Goal: Transaction & Acquisition: Book appointment/travel/reservation

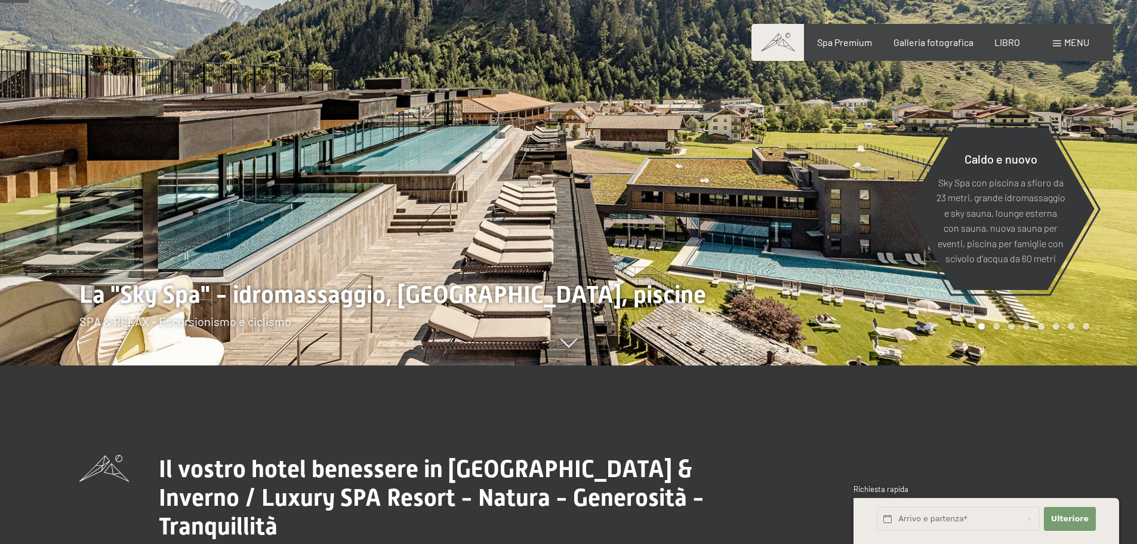
scroll to position [179, 0]
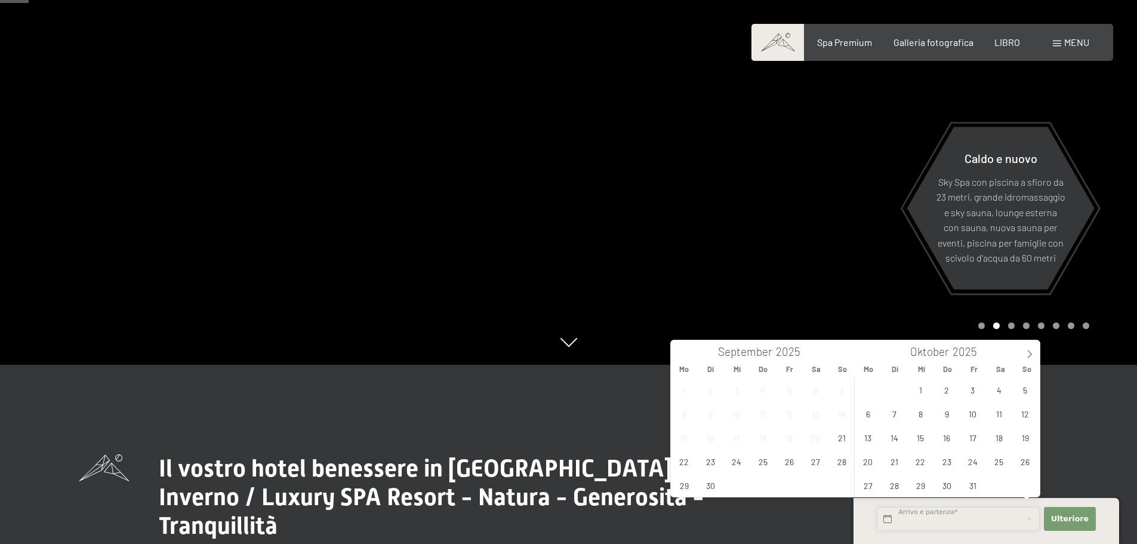
click at [930, 512] on input "text" at bounding box center [958, 519] width 163 height 24
click at [1032, 356] on icon at bounding box center [1029, 354] width 8 height 8
type input "2026"
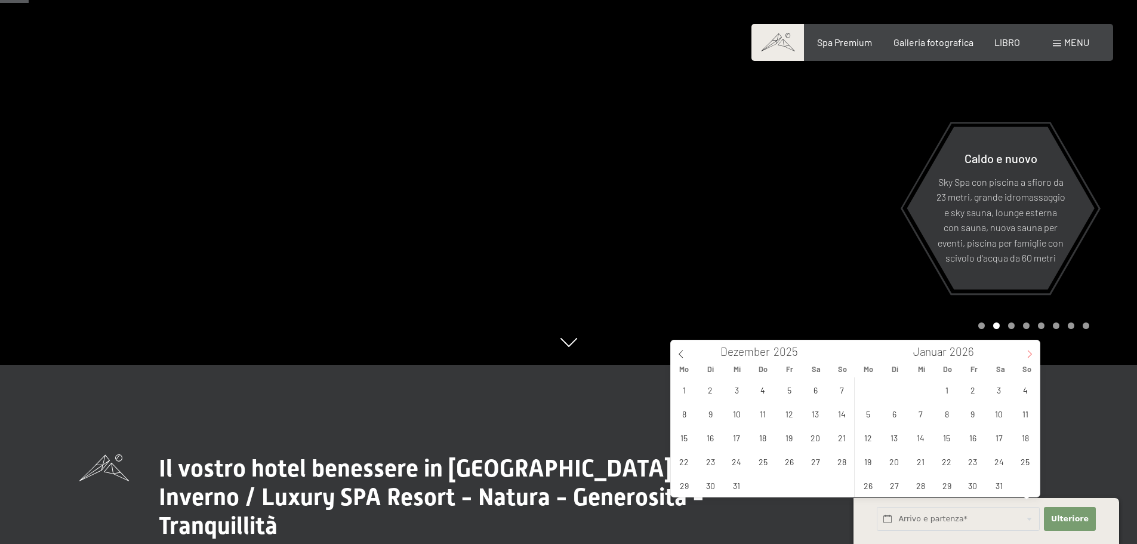
click at [1032, 356] on icon at bounding box center [1029, 354] width 8 height 8
type input "2026"
click at [1021, 458] on span "22" at bounding box center [1025, 460] width 23 height 23
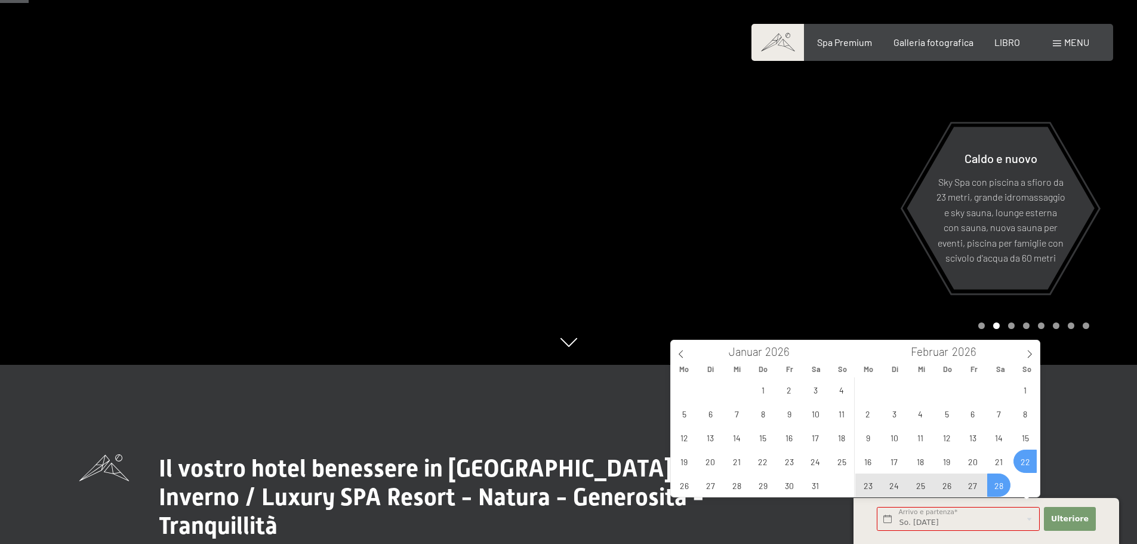
click at [995, 489] on span "28" at bounding box center [998, 484] width 23 height 23
type input "So. 22.02.2026 - Sa. 28.02.2026"
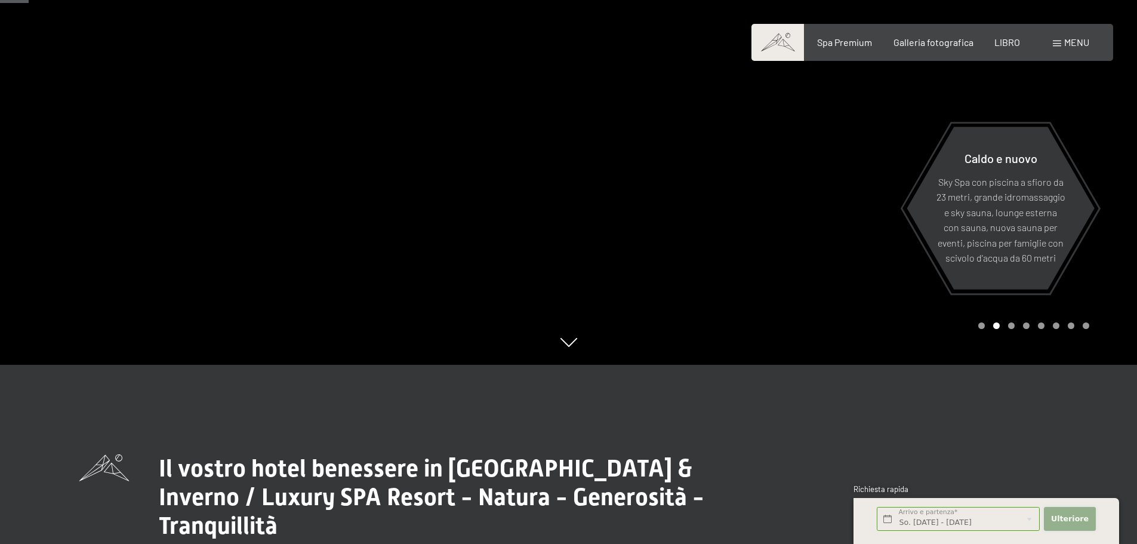
click at [1067, 517] on font "Ulteriore" at bounding box center [1070, 518] width 38 height 9
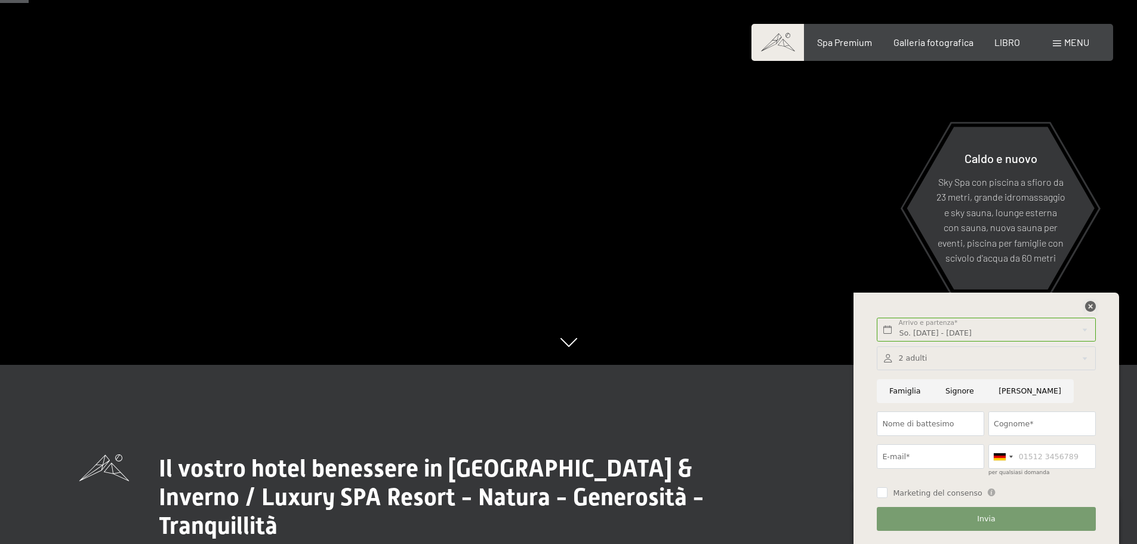
click at [1089, 309] on icon at bounding box center [1090, 306] width 11 height 11
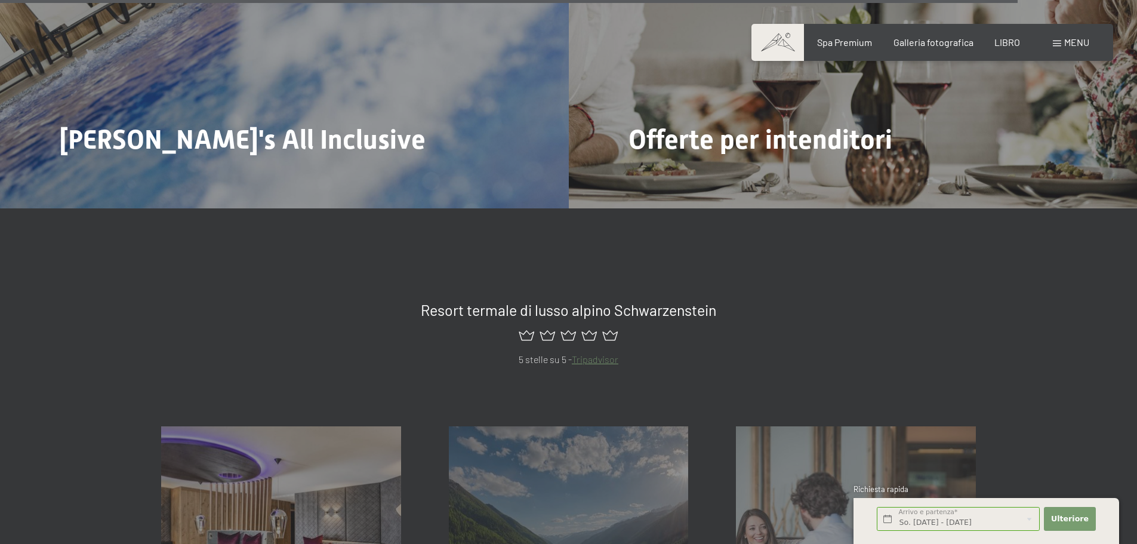
scroll to position [5133, 0]
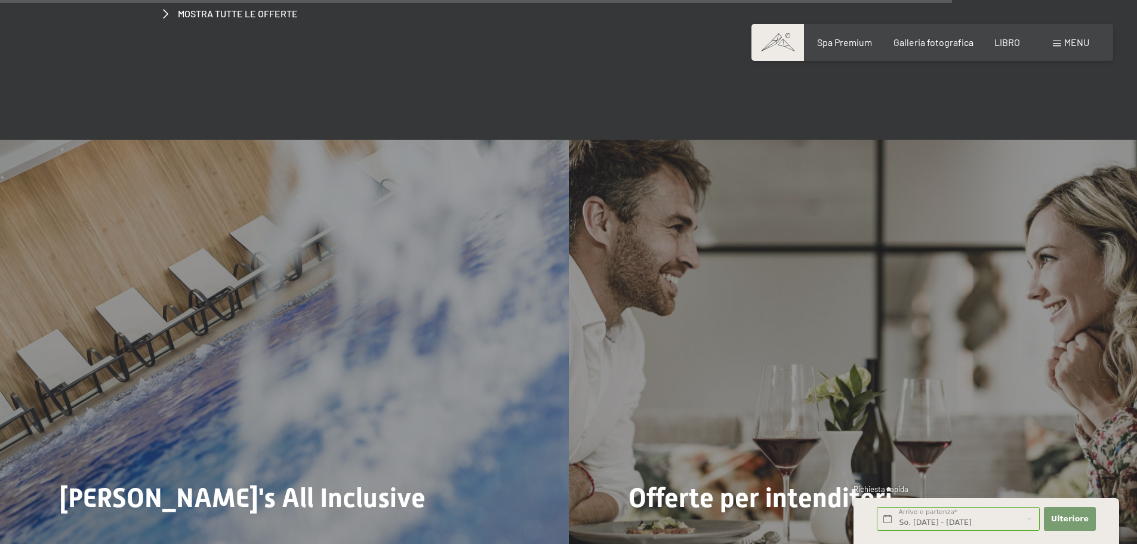
click at [1060, 45] on span at bounding box center [1057, 44] width 8 height 6
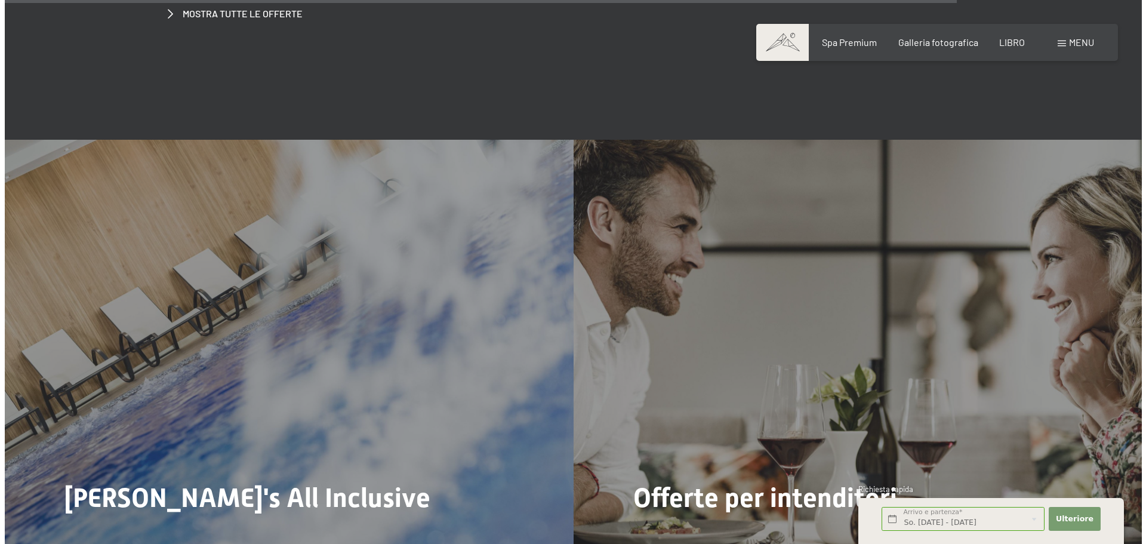
scroll to position [5157, 0]
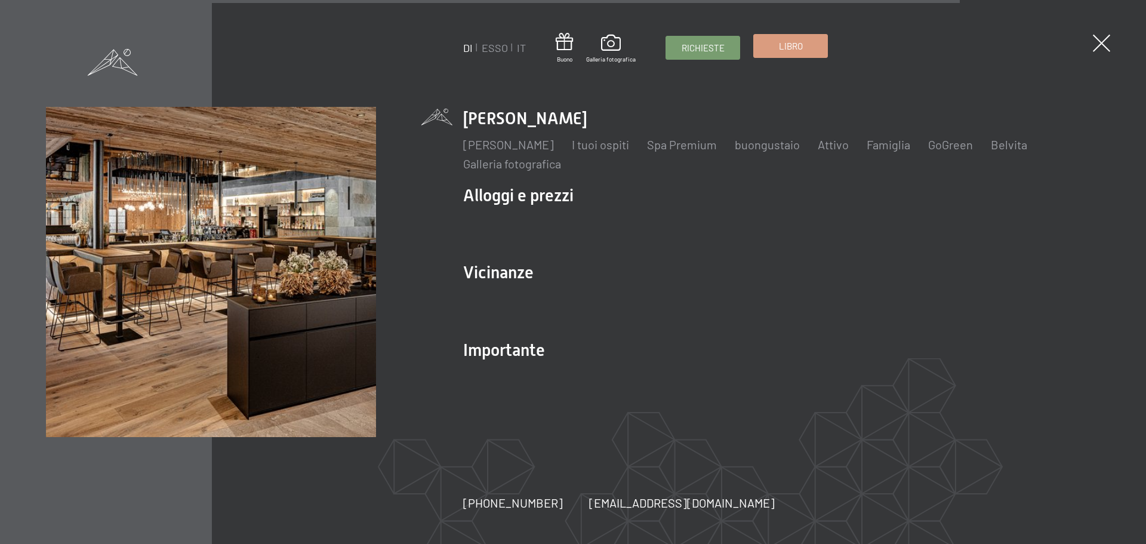
click at [782, 50] on font "Libro" at bounding box center [791, 46] width 24 height 11
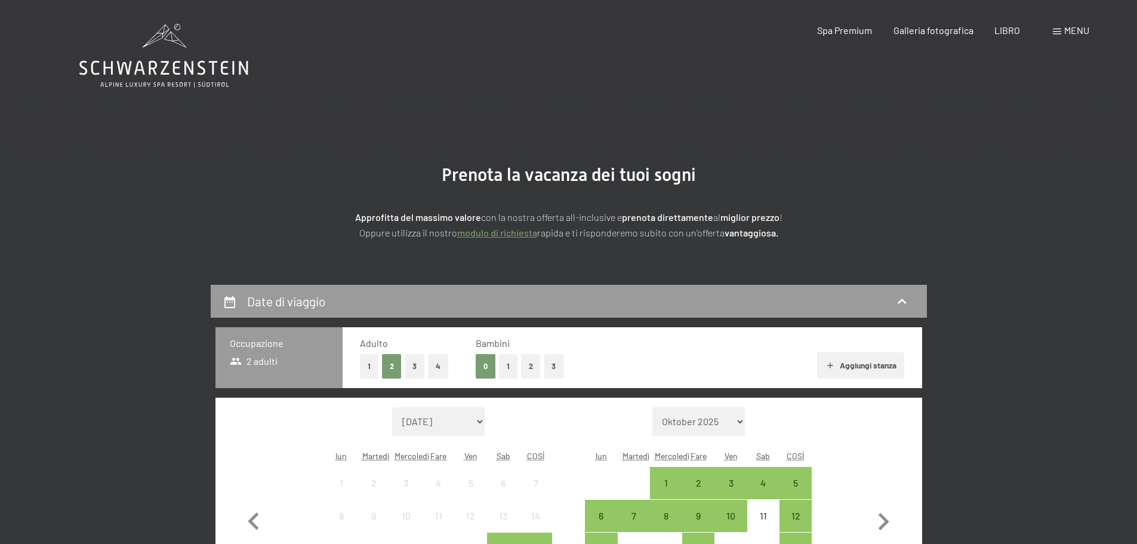
click at [507, 364] on font "1" at bounding box center [508, 366] width 3 height 10
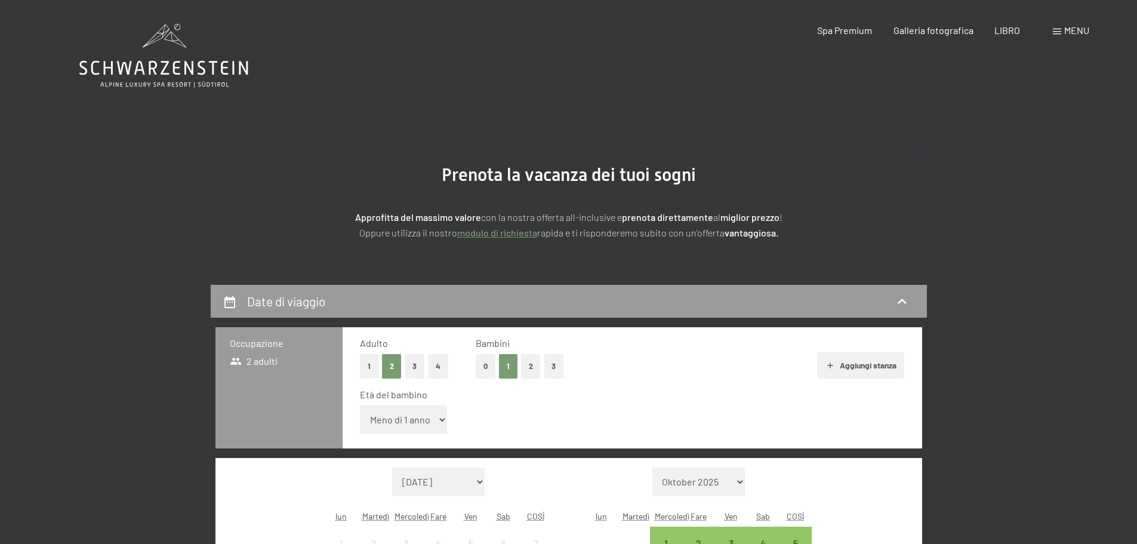
click at [446, 421] on select "Meno di 1 anno 1 anno 2 anni 3 anni 4 anni 5 anni 6 anni 7 anni 8 anni 9 anni 1…" at bounding box center [404, 419] width 88 height 29
select select "10"
click at [360, 405] on select "Meno di 1 anno 1 anno 2 anni 3 anni 4 anni 5 anni 6 anni 7 anni 8 anni 9 anni 1…" at bounding box center [404, 419] width 88 height 29
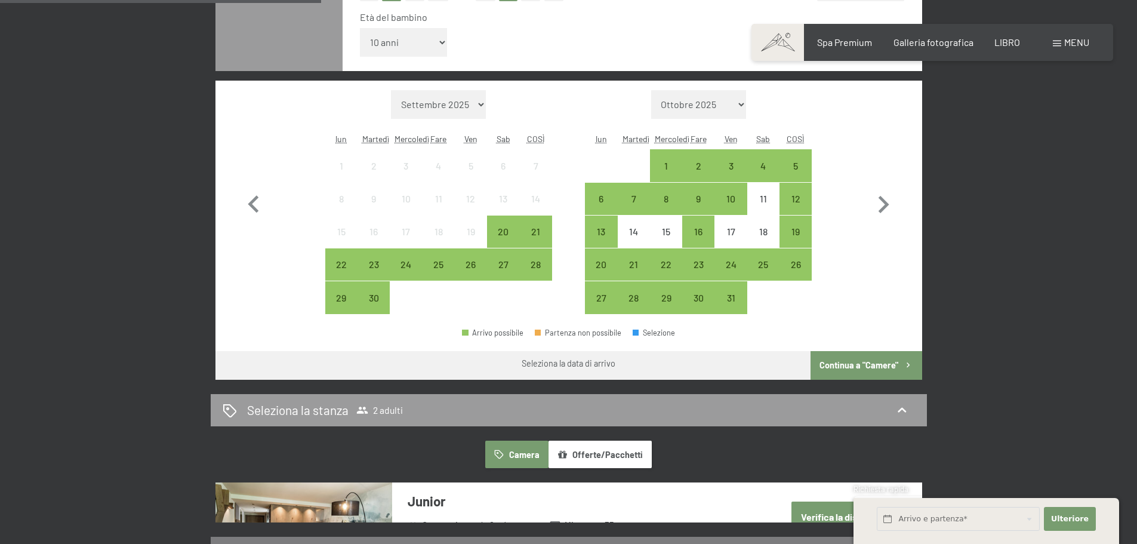
scroll to position [358, 0]
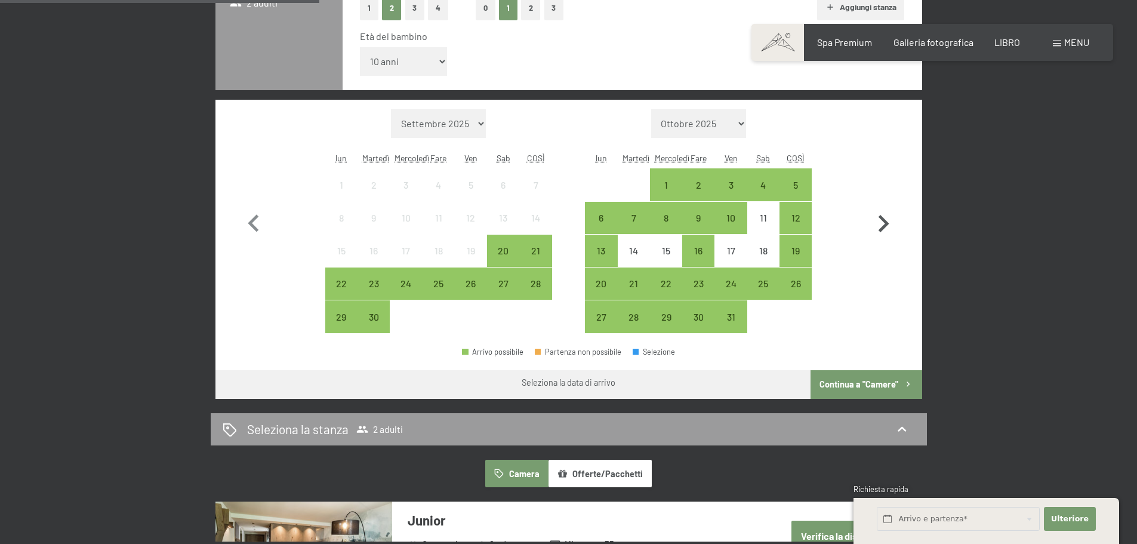
click at [888, 220] on icon "button" at bounding box center [883, 224] width 35 height 35
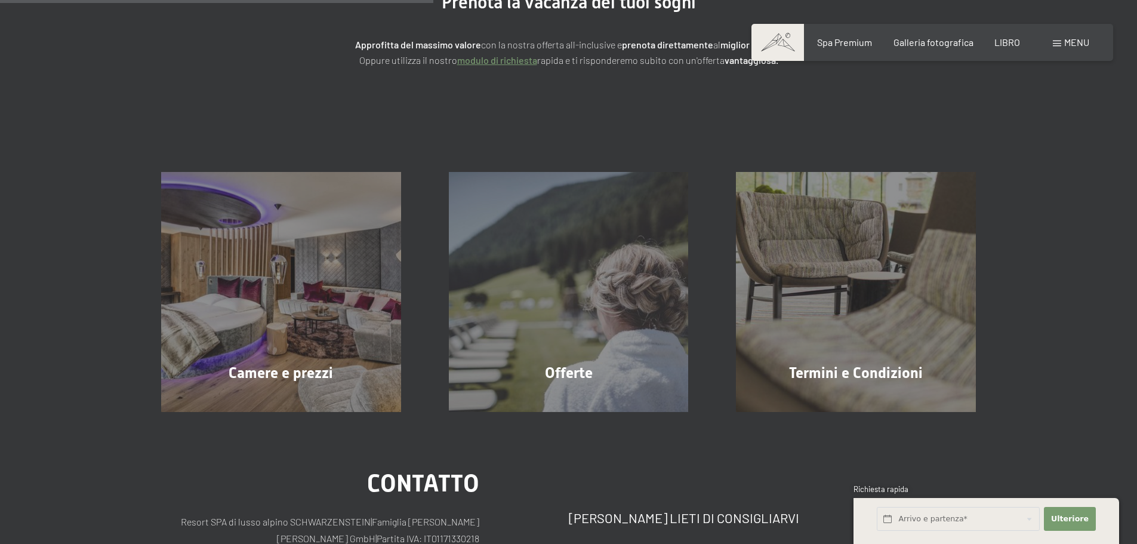
scroll to position [0, 0]
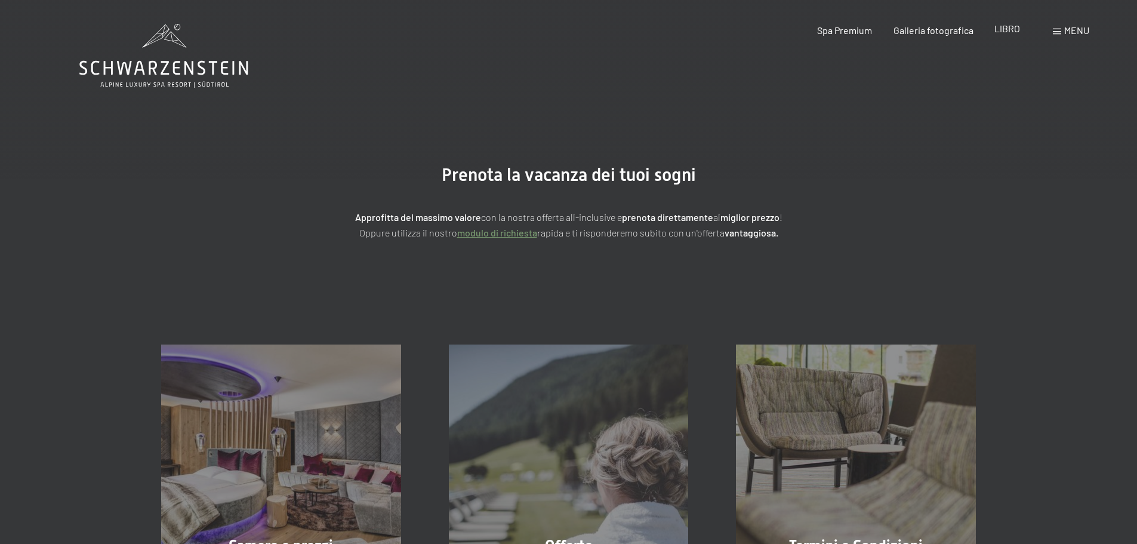
click at [1012, 23] on font "LIBRO" at bounding box center [1007, 28] width 26 height 11
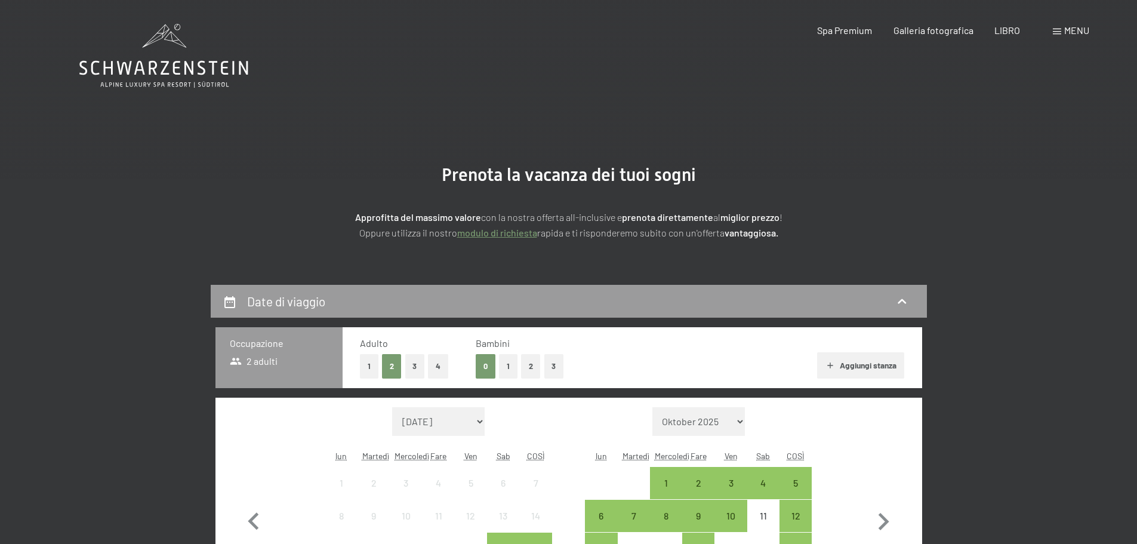
click at [1059, 32] on span at bounding box center [1057, 32] width 8 height 6
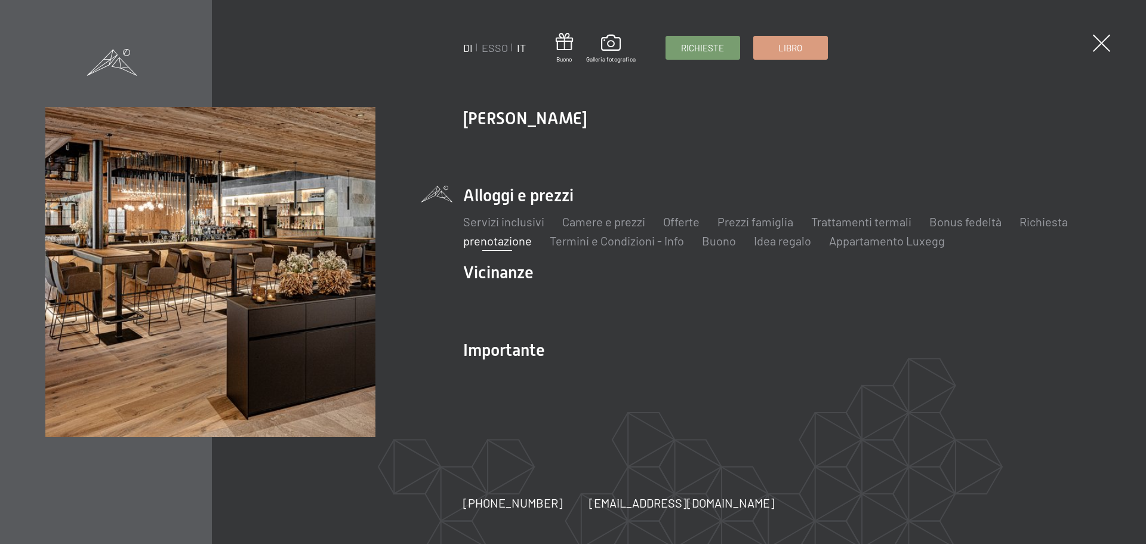
click at [520, 50] on font "IT" at bounding box center [521, 47] width 9 height 13
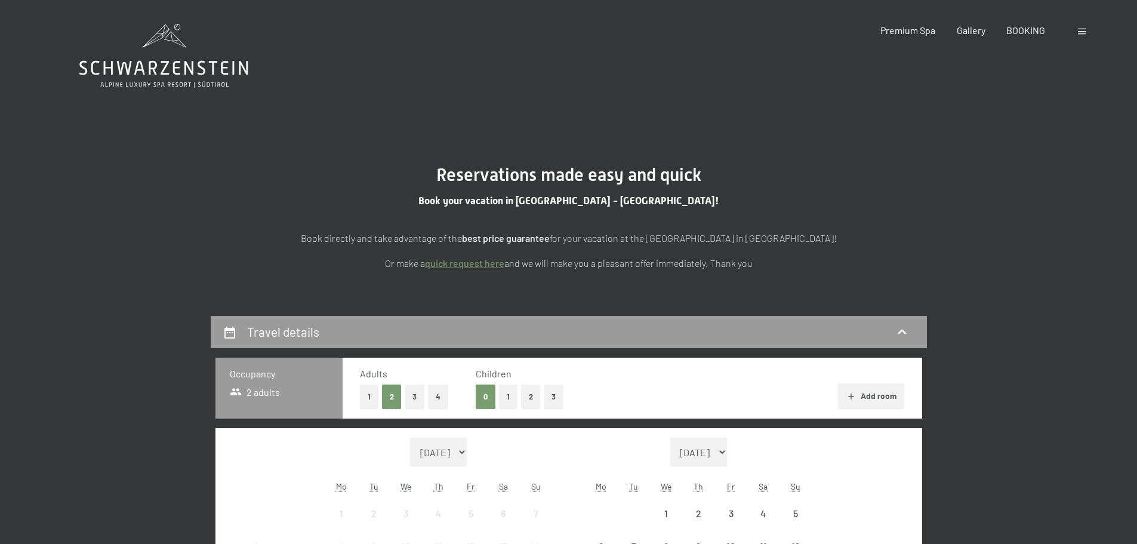
select select "[DATE]"
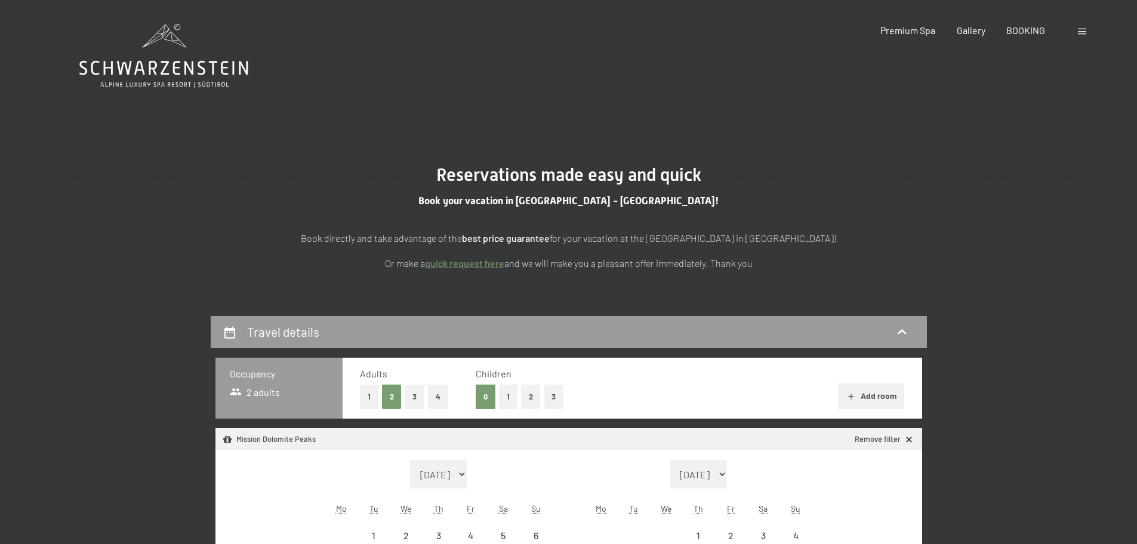
select select "[DATE]"
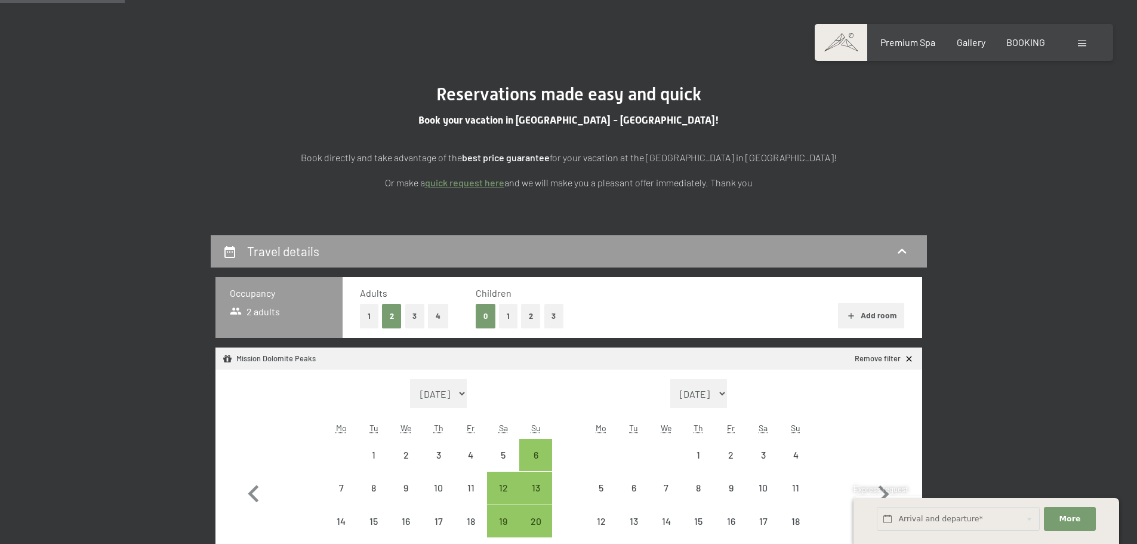
scroll to position [179, 0]
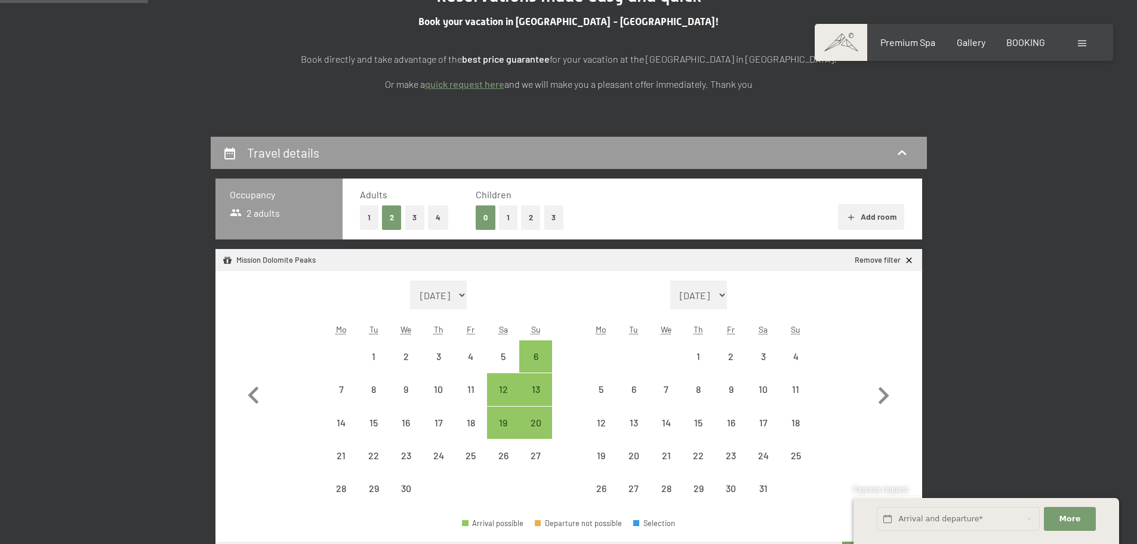
click at [509, 220] on button "1" at bounding box center [508, 217] width 19 height 24
select select "[DATE]"
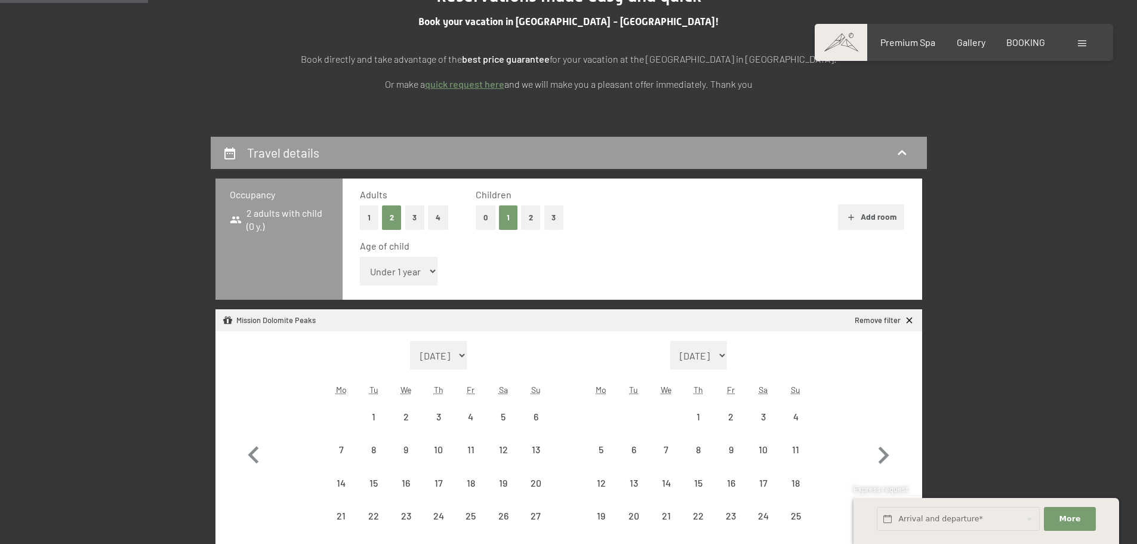
select select "[DATE]"
click at [384, 277] on select "Under 1 year 1 year 2 years 3 years 4 years 5 years 6 years 7 years 8 years 9 y…" at bounding box center [399, 271] width 78 height 29
select select "10"
click at [360, 257] on select "Under 1 year 1 year 2 years 3 years 4 years 5 years 6 years 7 years 8 years 9 y…" at bounding box center [399, 271] width 78 height 29
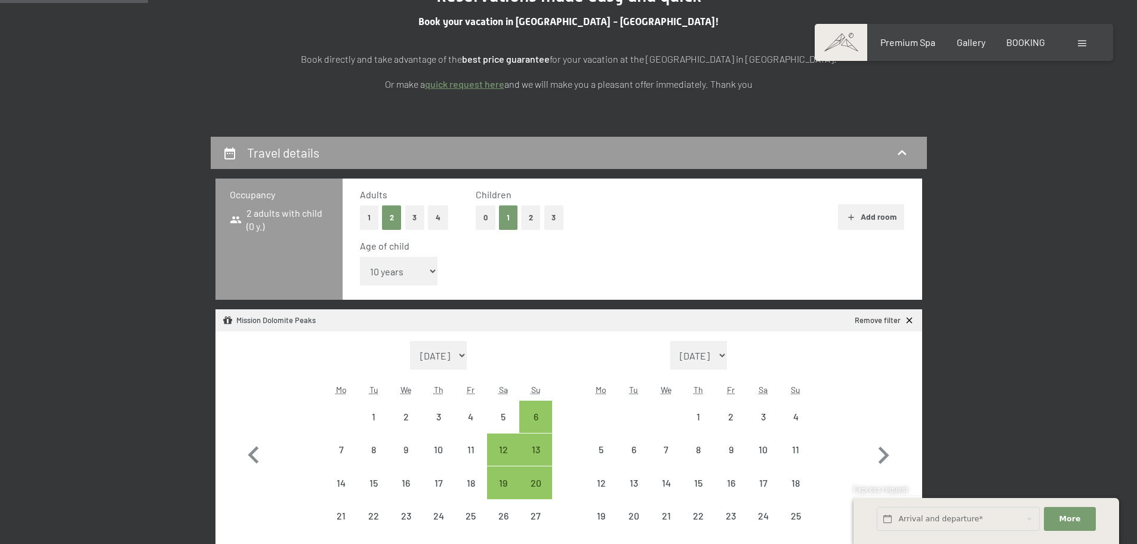
select select "[DATE]"
click at [884, 458] on icon "button" at bounding box center [884, 454] width 11 height 17
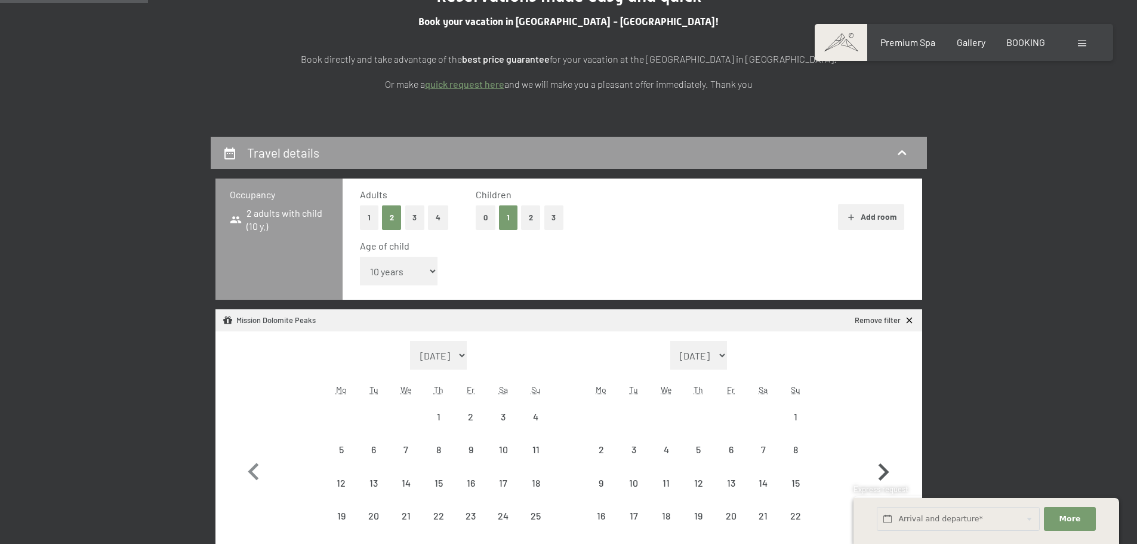
select select "[DATE]"
click at [884, 458] on icon "button" at bounding box center [883, 472] width 35 height 35
select select "[DATE]"
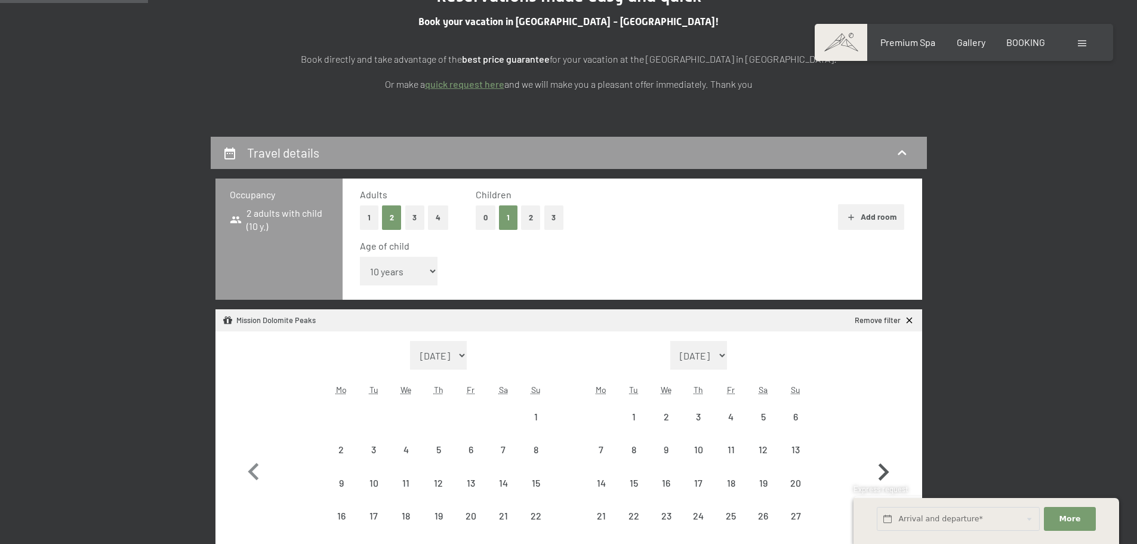
click at [884, 458] on icon "button" at bounding box center [883, 472] width 35 height 35
select select "[DATE]"
click at [883, 460] on icon "button" at bounding box center [884, 454] width 11 height 17
select select "[DATE]"
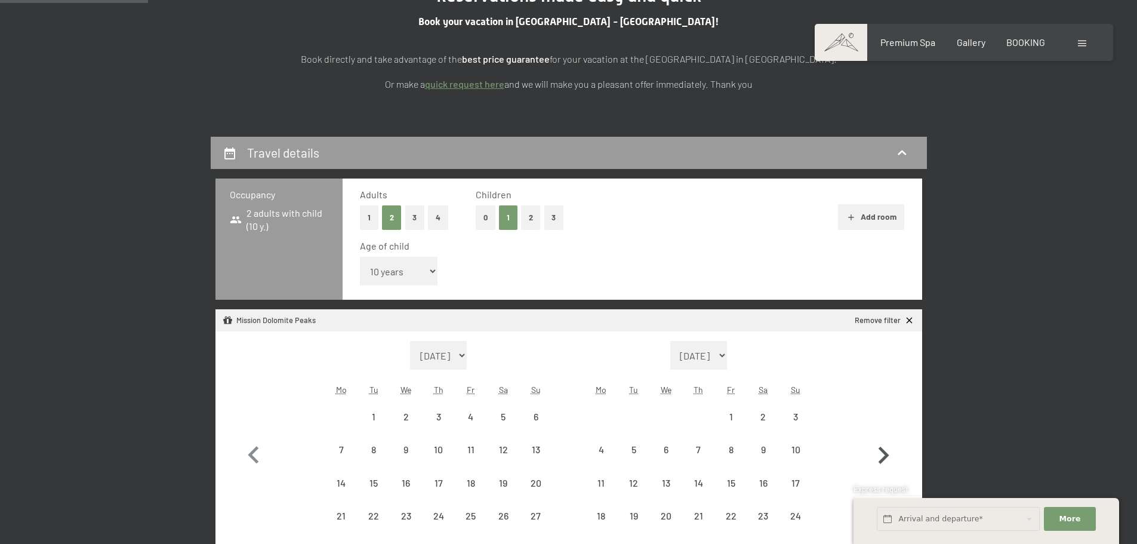
select select "[DATE]"
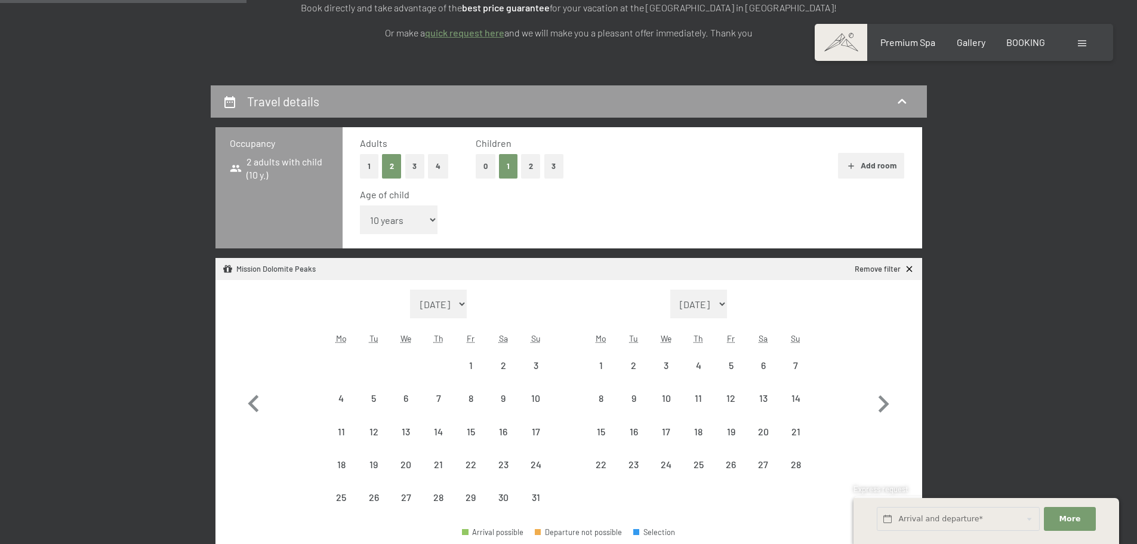
scroll to position [358, 0]
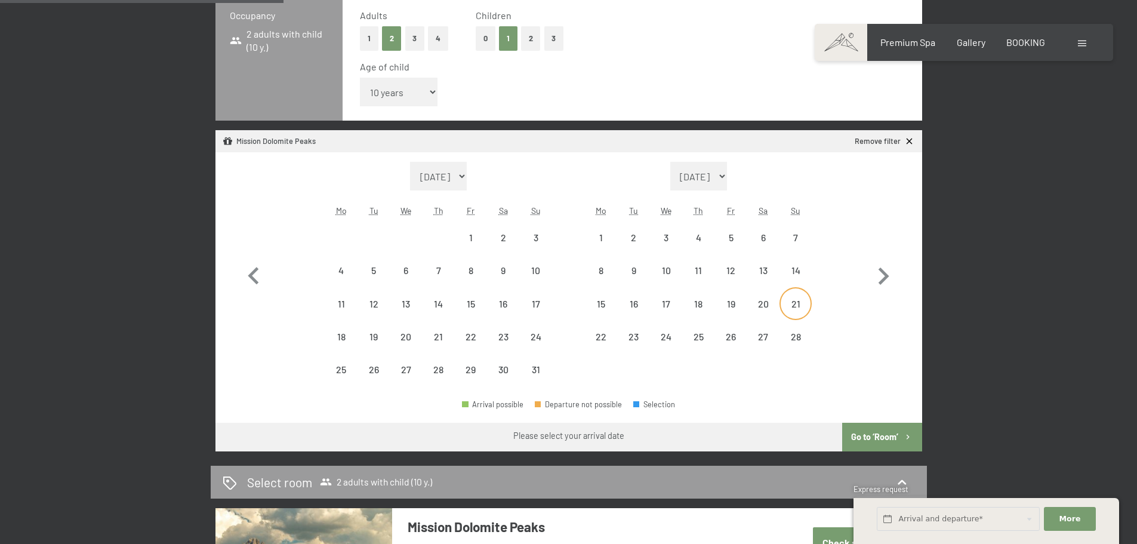
click at [798, 296] on div "21" at bounding box center [796, 303] width 30 height 30
select select "[DATE]"
click at [597, 332] on div "22" at bounding box center [601, 347] width 30 height 30
select select "[DATE]"
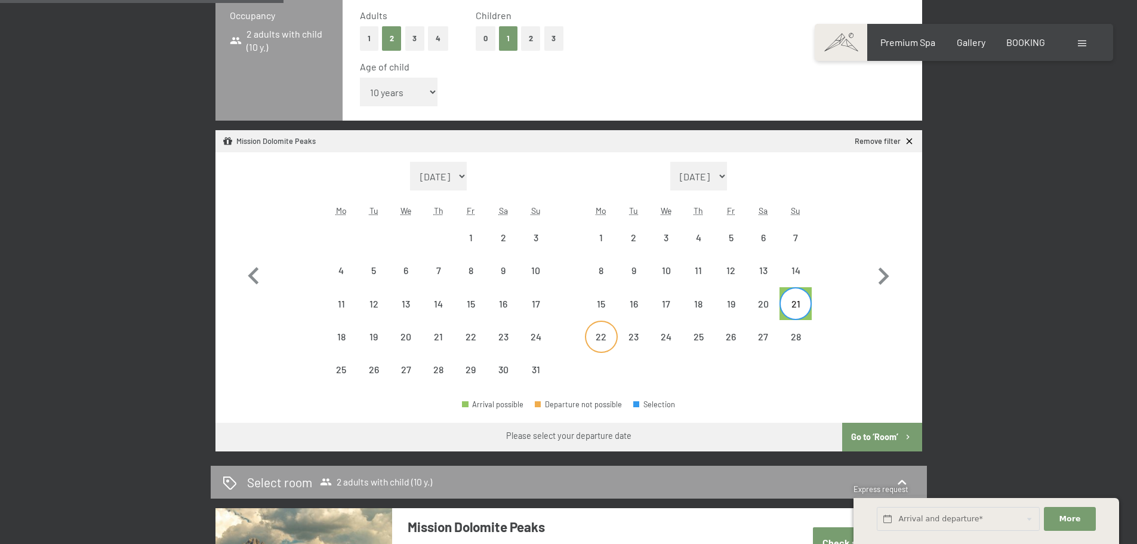
select select "[DATE]"
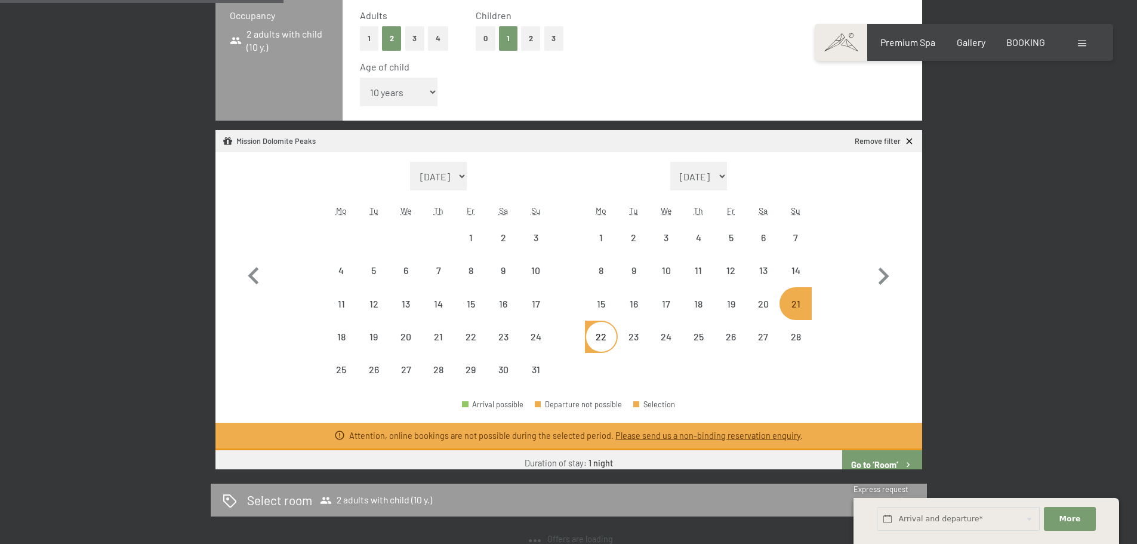
select select "[DATE]"
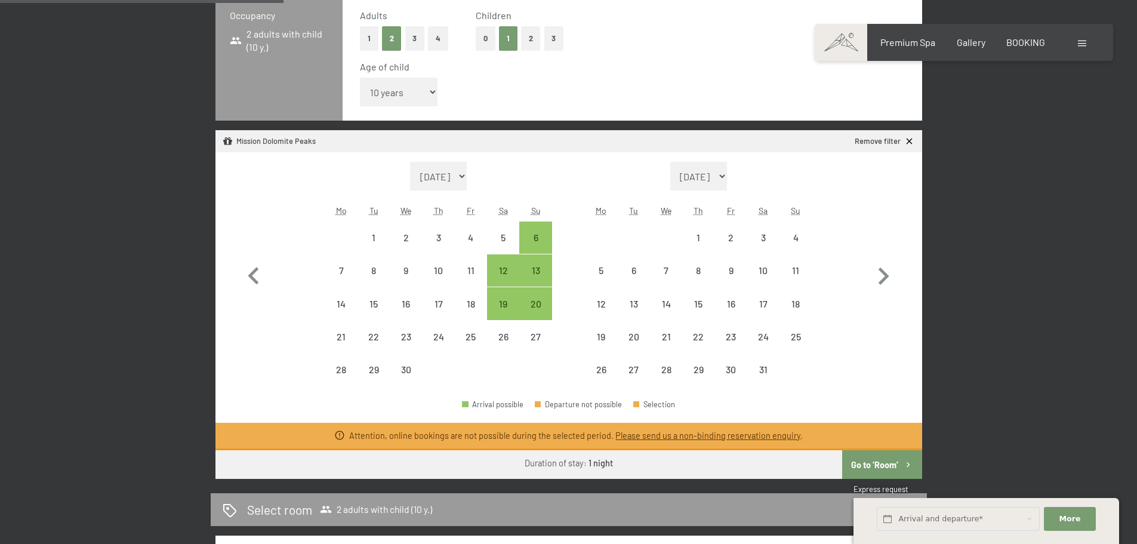
click at [596, 332] on div "19" at bounding box center [601, 347] width 30 height 30
select select "[DATE]"
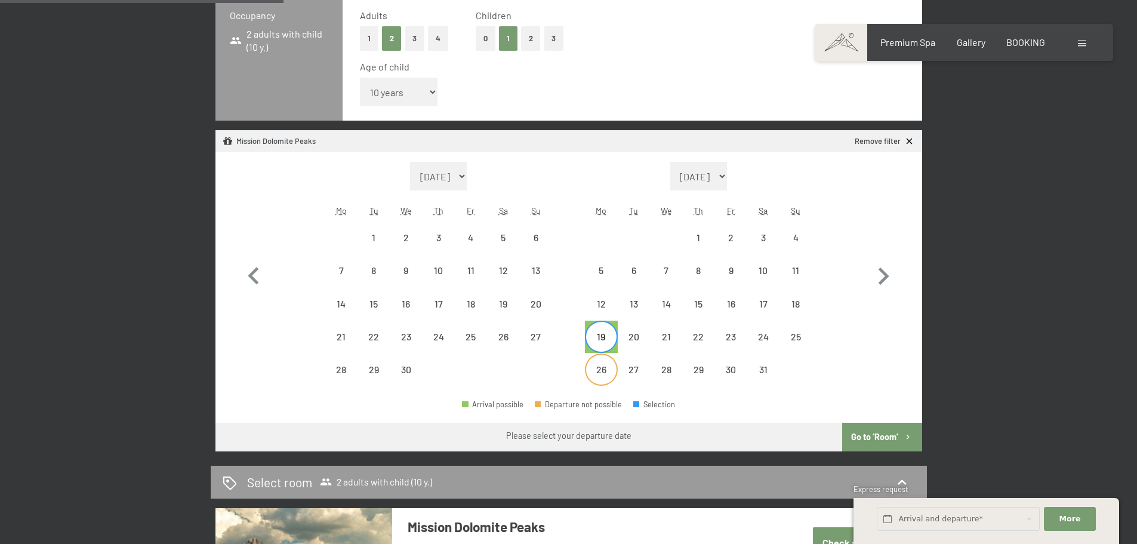
click at [599, 369] on div "26" at bounding box center [601, 380] width 30 height 30
select select "[DATE]"
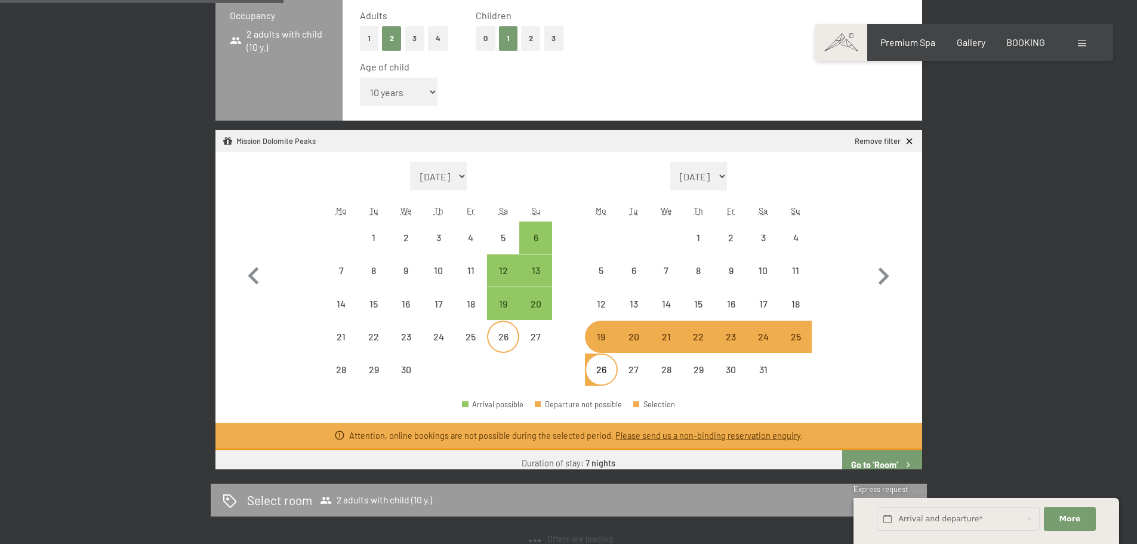
select select "[DATE]"
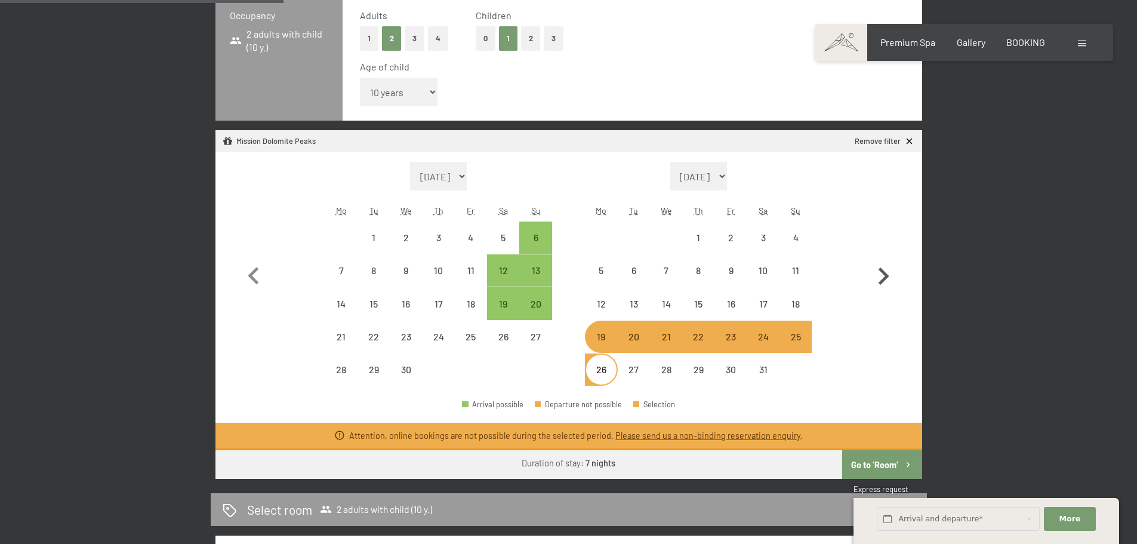
click at [877, 275] on icon "button" at bounding box center [883, 276] width 35 height 35
select select "[DATE]"
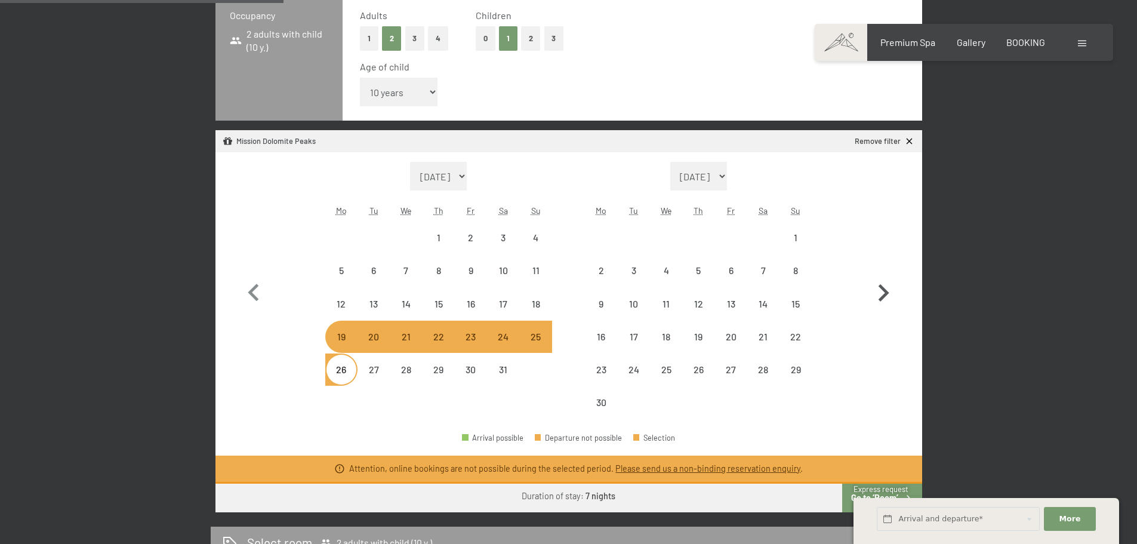
click at [886, 291] on icon "button" at bounding box center [883, 293] width 35 height 35
select select "[DATE]"
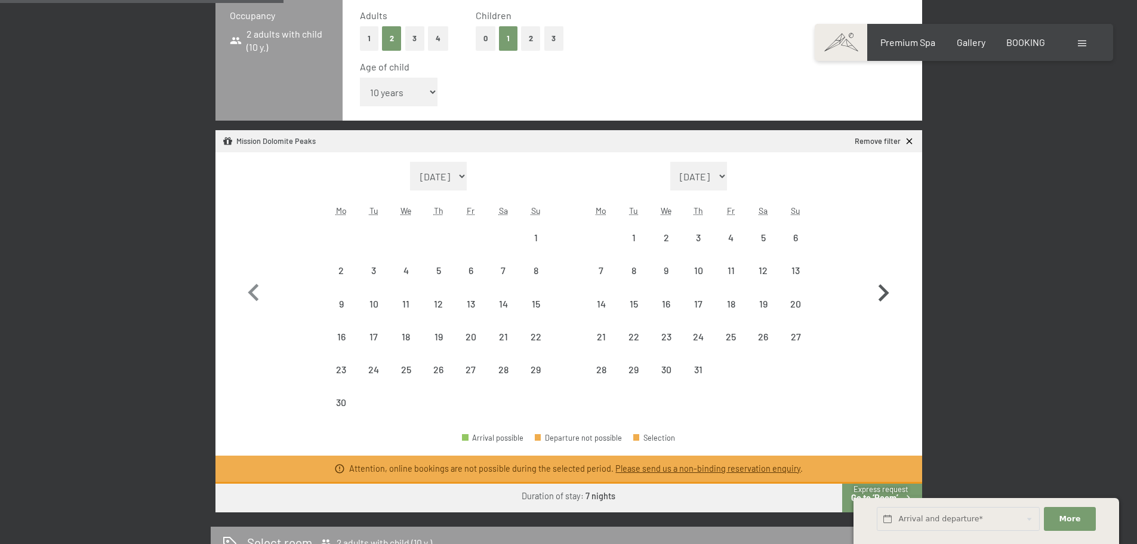
click at [886, 291] on icon "button" at bounding box center [884, 292] width 11 height 17
select select "[DATE]"
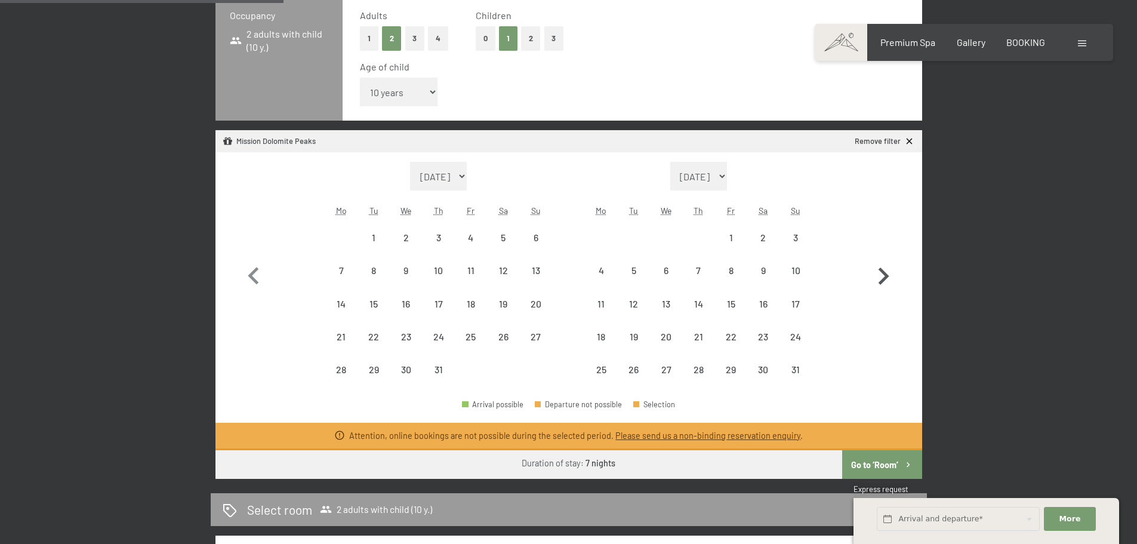
click at [886, 291] on icon "button" at bounding box center [883, 276] width 35 height 35
select select "[DATE]"
click at [252, 276] on icon "button" at bounding box center [253, 275] width 11 height 17
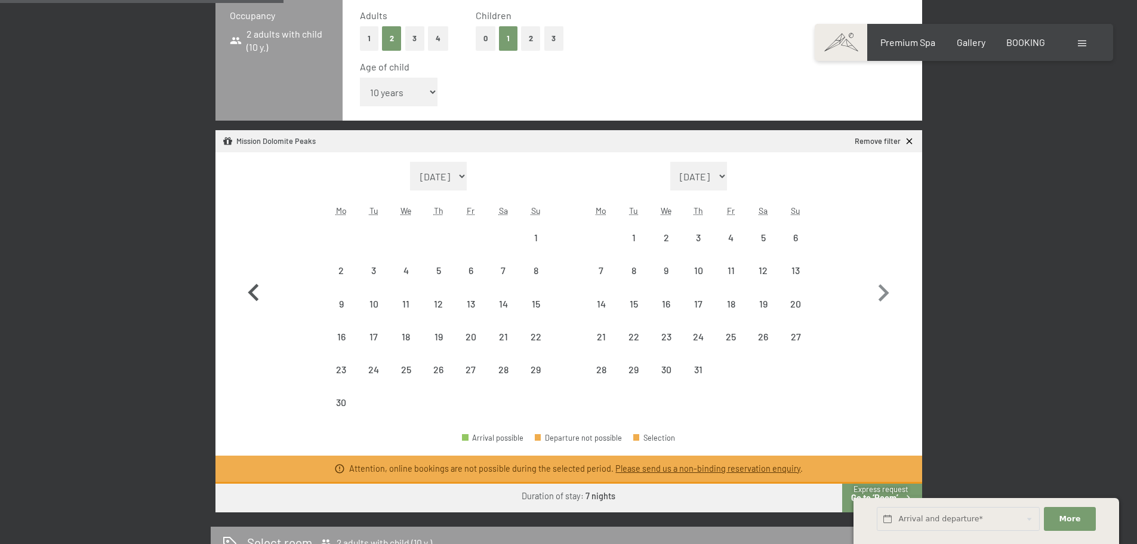
click at [252, 276] on icon "button" at bounding box center [253, 293] width 35 height 35
select select "[DATE]"
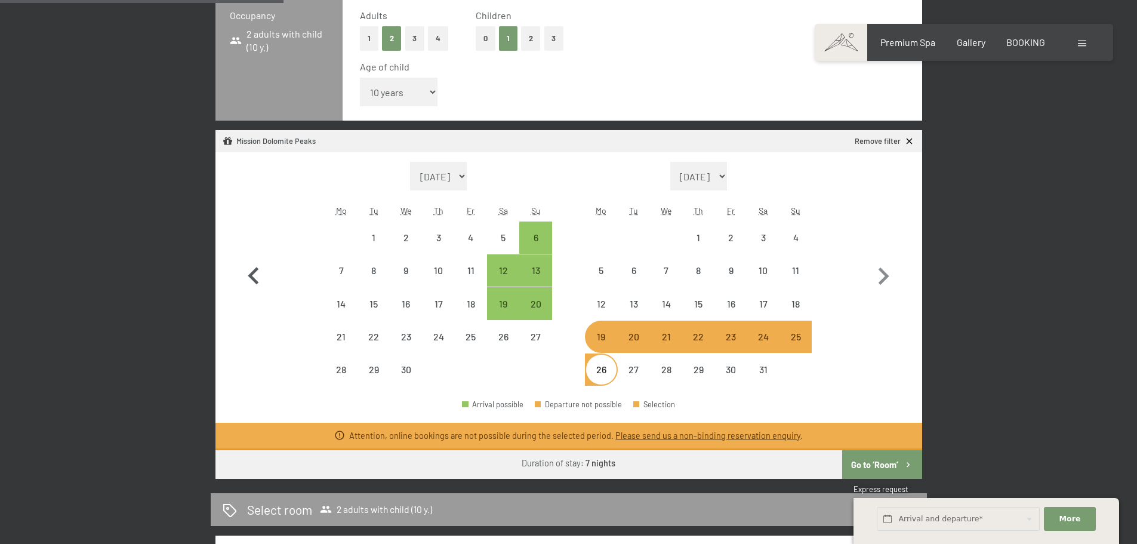
click at [252, 276] on icon "button" at bounding box center [253, 275] width 11 height 17
select select "[DATE]"
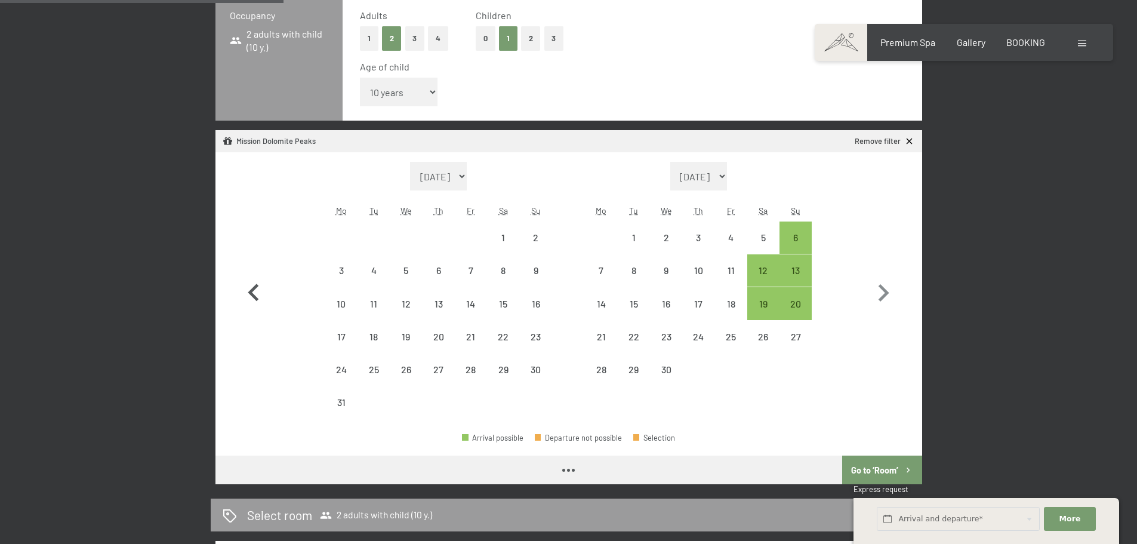
select select "[DATE]"
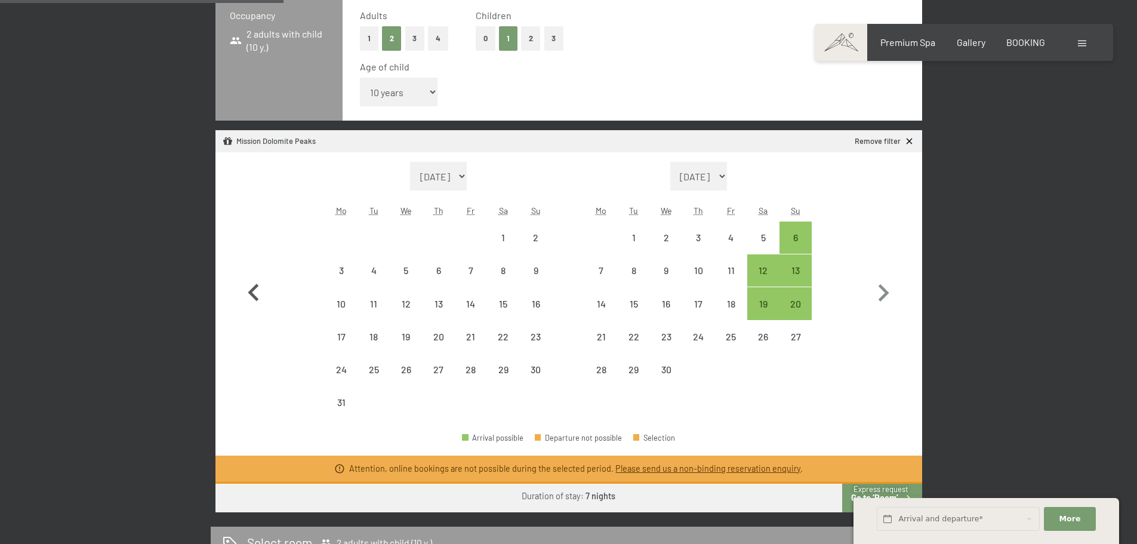
click at [252, 276] on icon "button" at bounding box center [253, 293] width 35 height 35
select select "[DATE]"
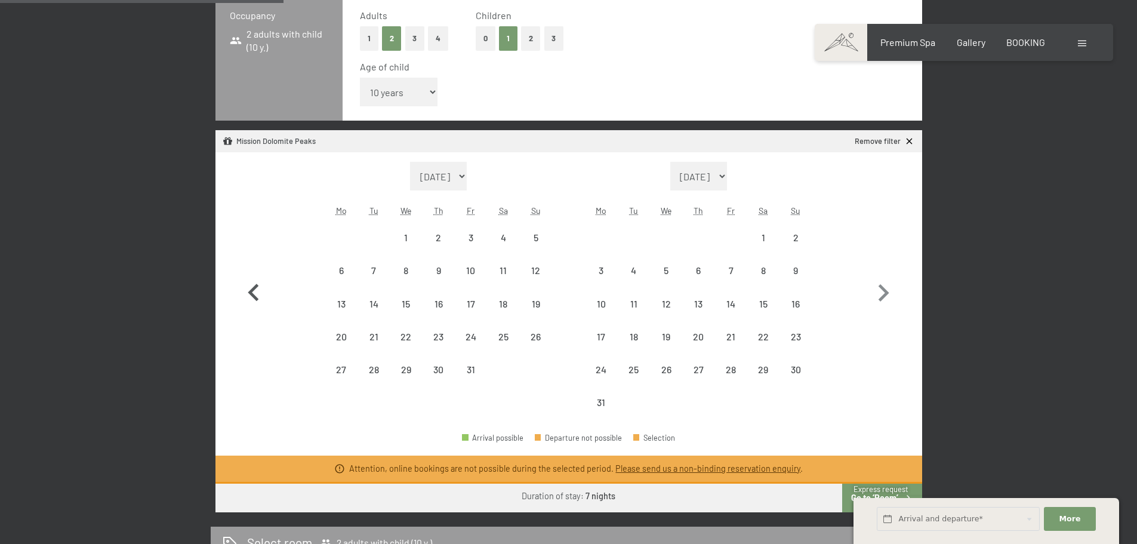
click at [252, 276] on icon "button" at bounding box center [253, 293] width 35 height 35
select select "[DATE]"
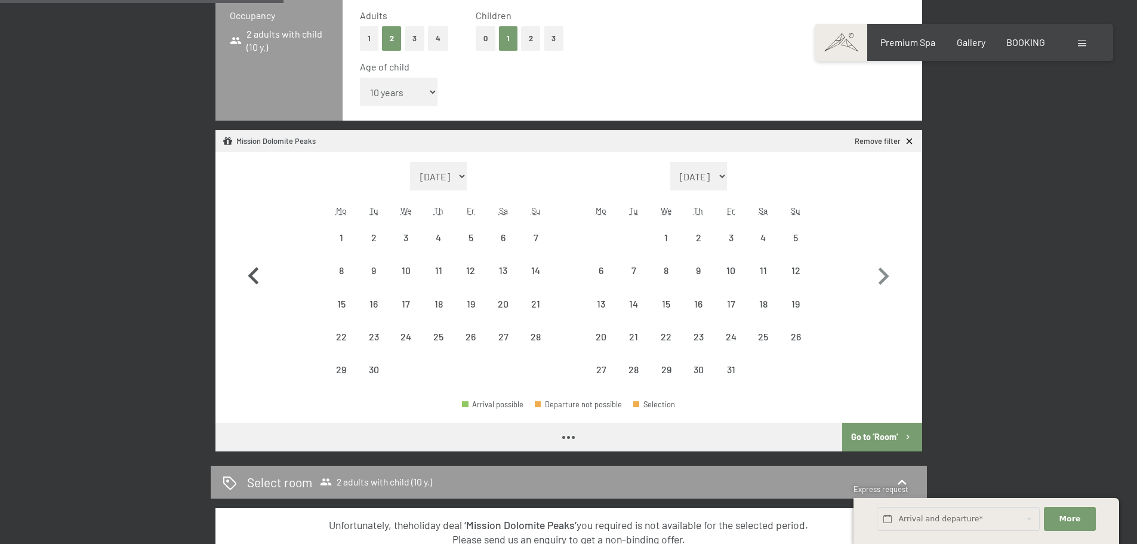
select select "[DATE]"
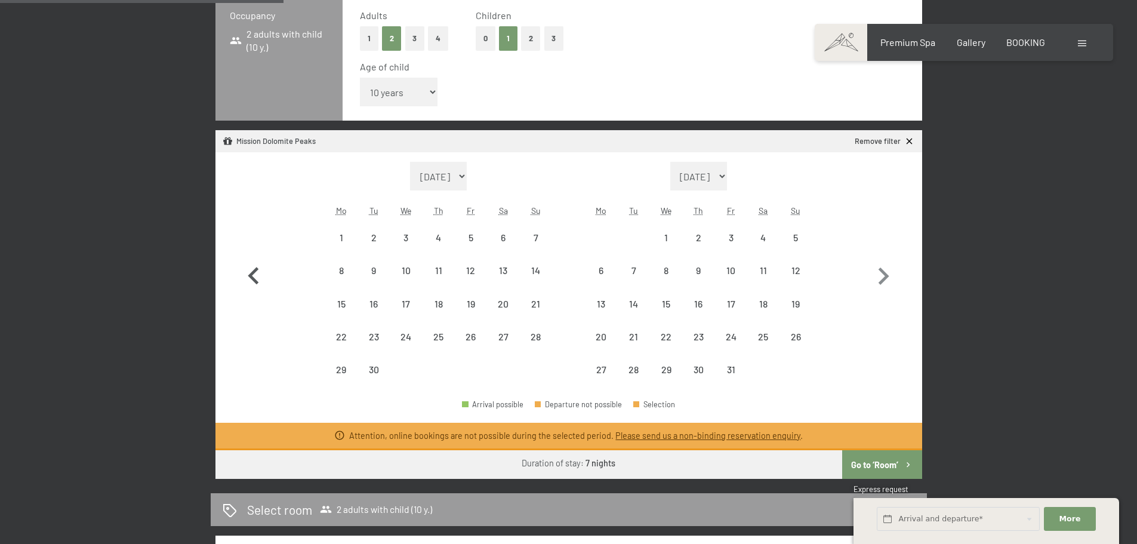
click at [252, 276] on icon "button" at bounding box center [253, 275] width 11 height 17
select select "[DATE]"
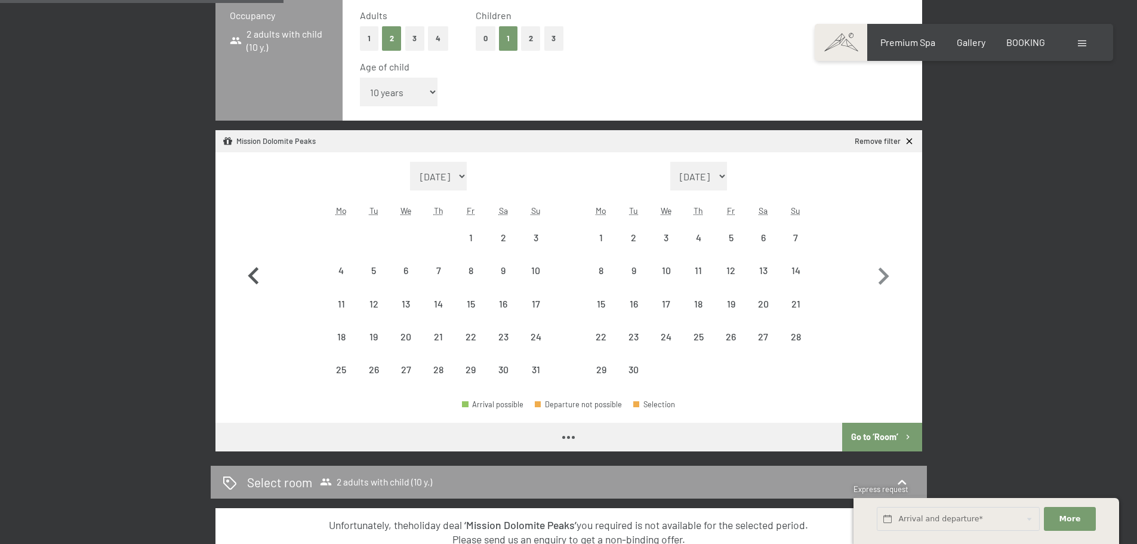
click at [252, 276] on icon "button" at bounding box center [253, 275] width 11 height 17
select select "[DATE]"
click at [252, 276] on icon "button" at bounding box center [253, 275] width 11 height 17
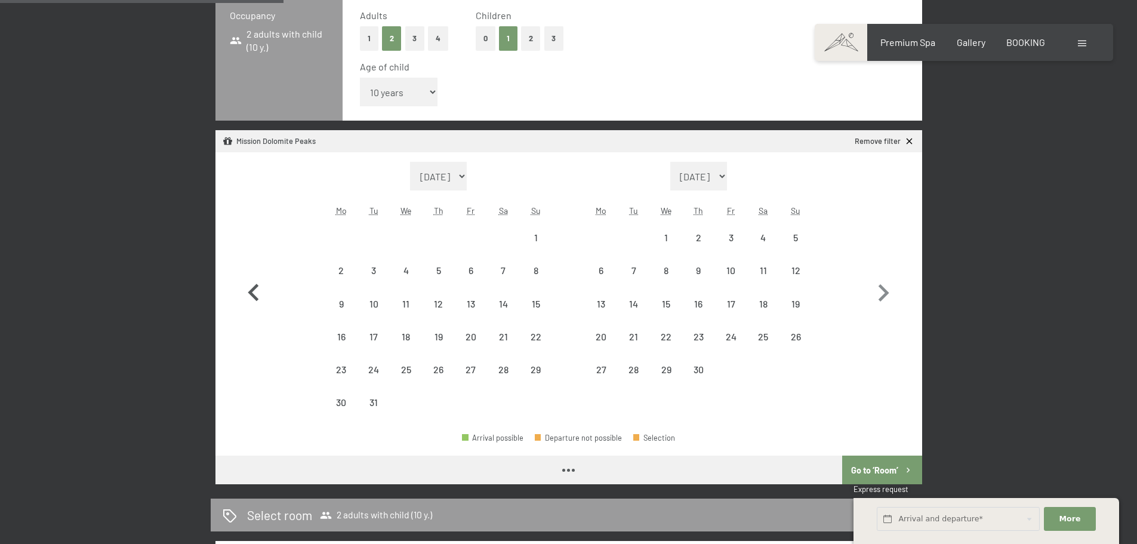
click at [252, 276] on icon "button" at bounding box center [253, 293] width 35 height 35
select select "[DATE]"
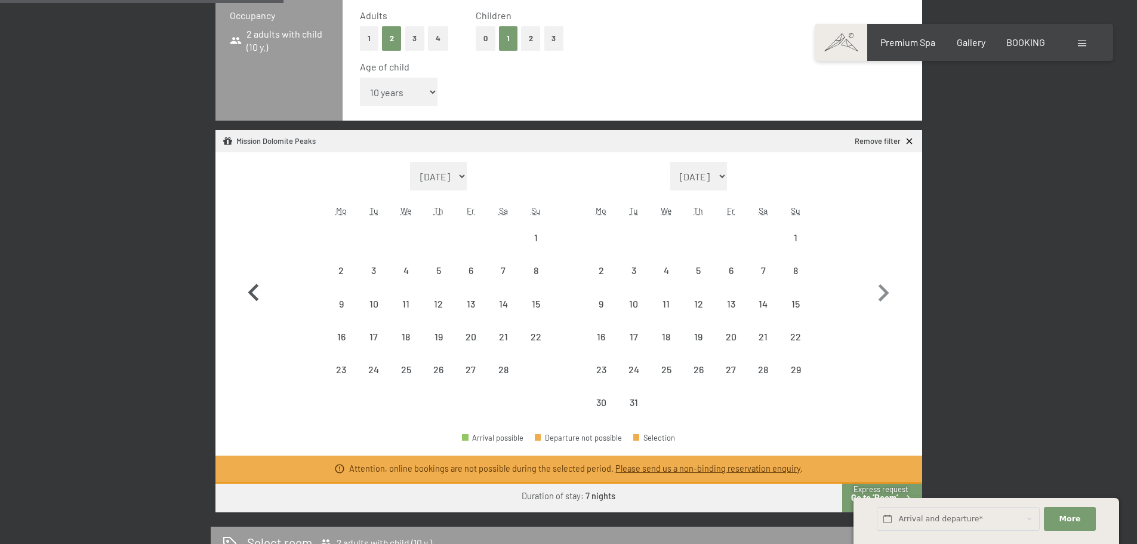
click at [252, 276] on icon "button" at bounding box center [253, 293] width 35 height 35
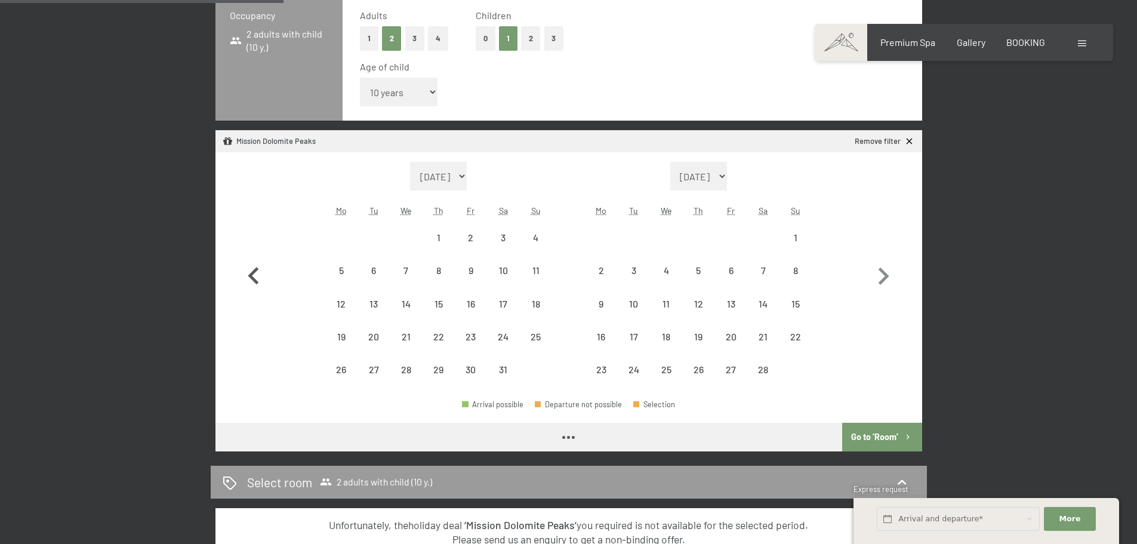
select select "[DATE]"
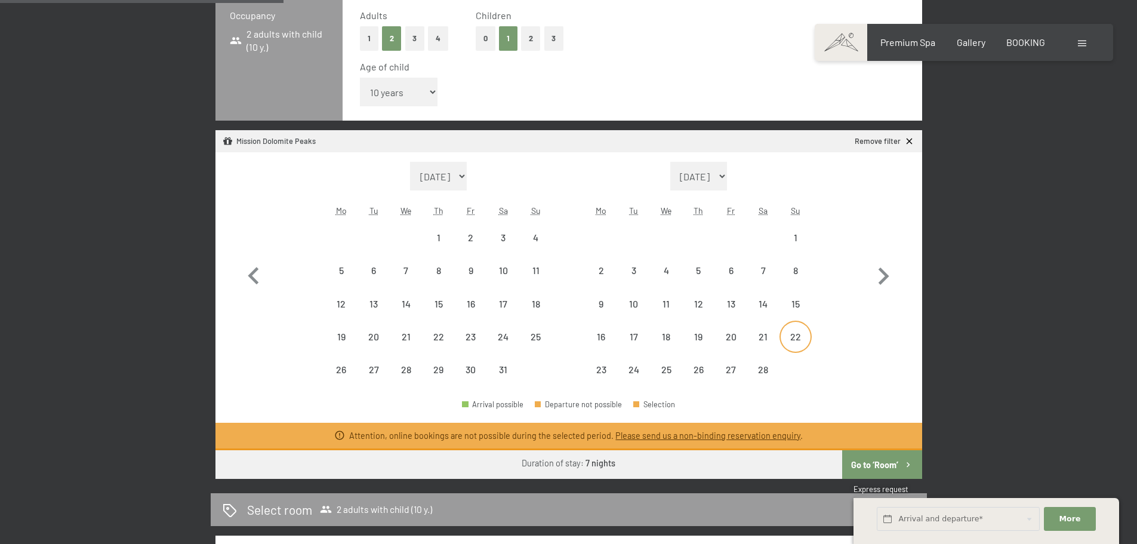
click at [794, 338] on div "22" at bounding box center [796, 347] width 30 height 30
select select "[DATE]"
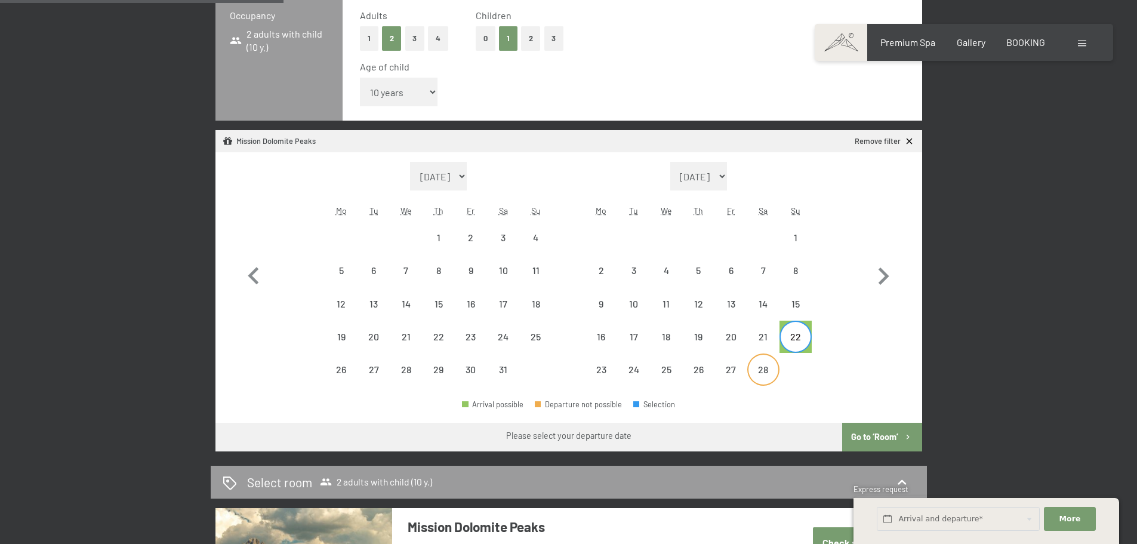
click at [758, 369] on div "28" at bounding box center [764, 380] width 30 height 30
select select "[DATE]"
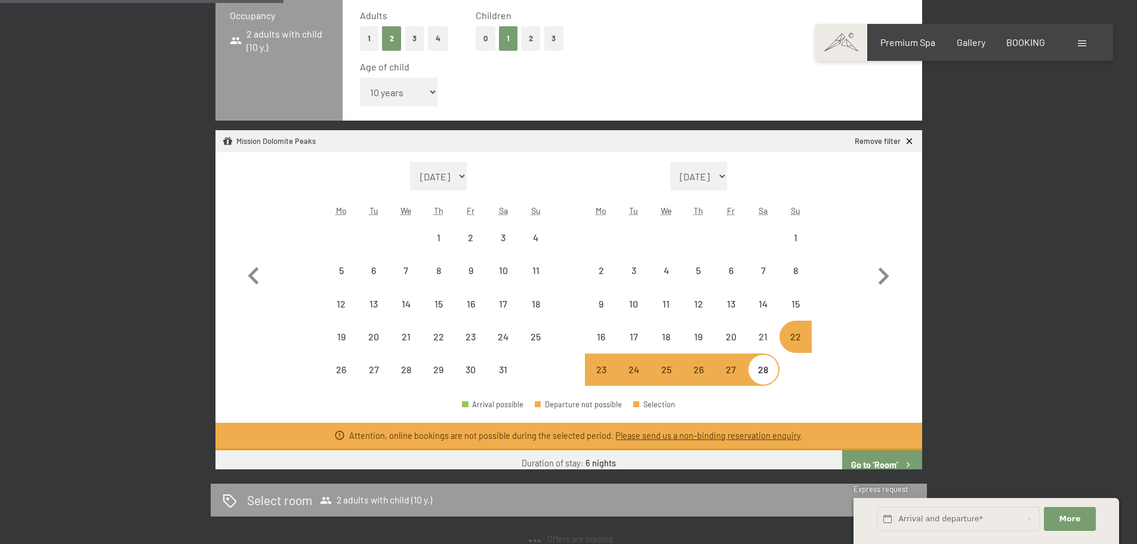
select select "[DATE]"
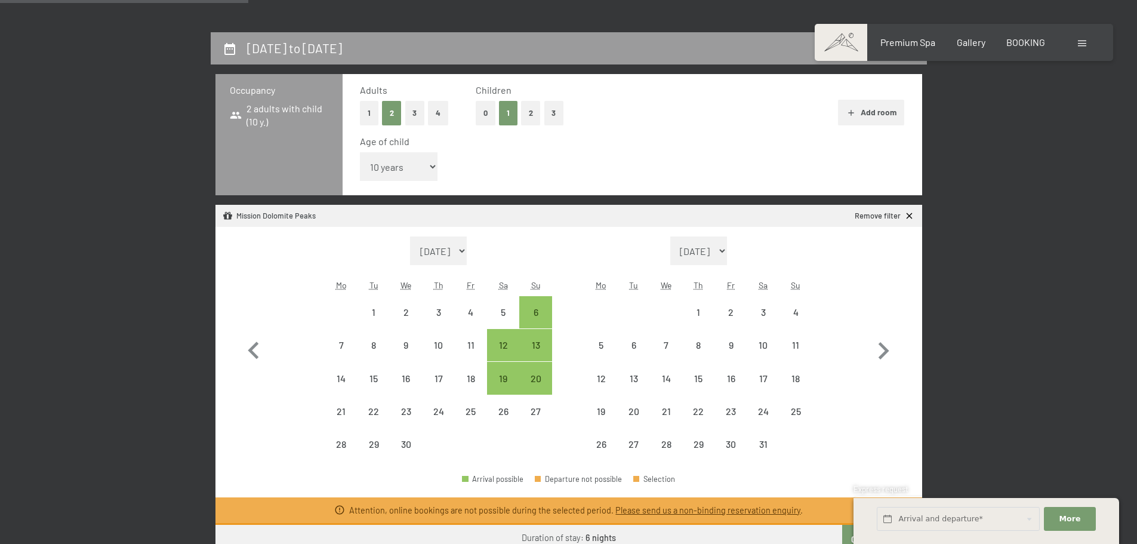
scroll to position [298, 0]
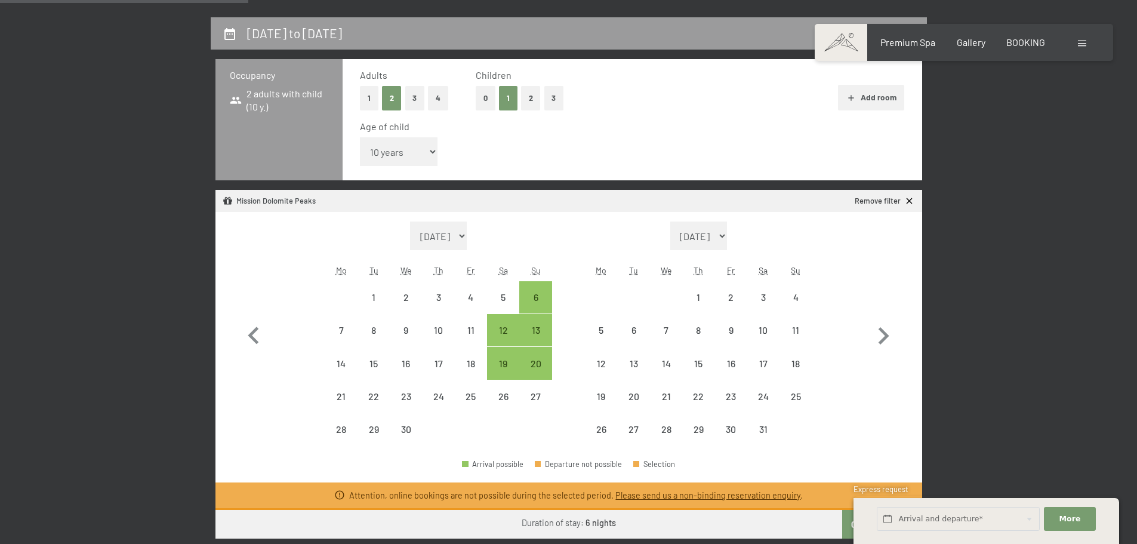
click at [910, 205] on icon at bounding box center [909, 201] width 10 height 10
select select "[DATE]"
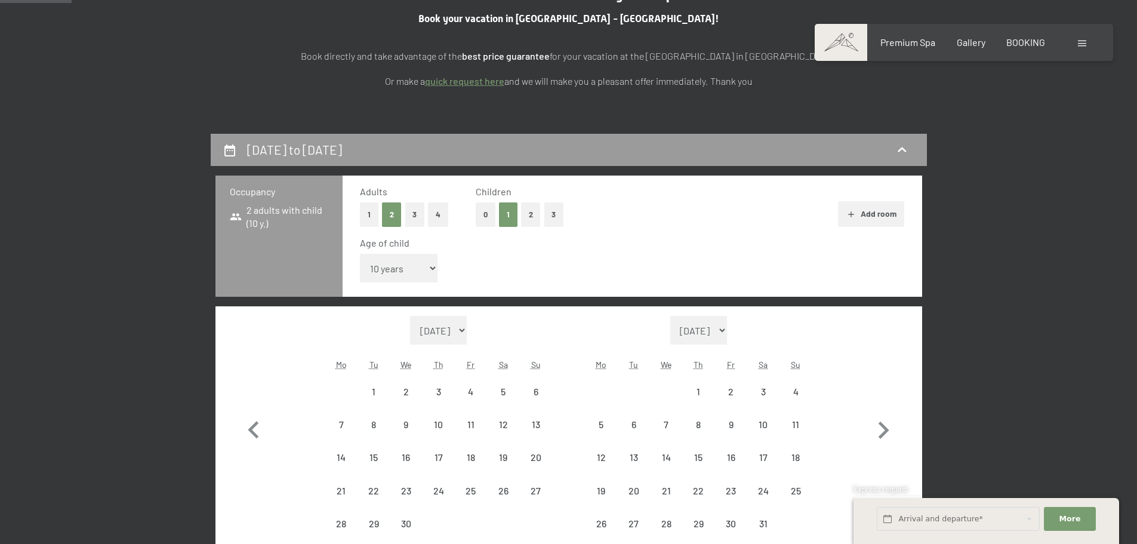
scroll to position [179, 0]
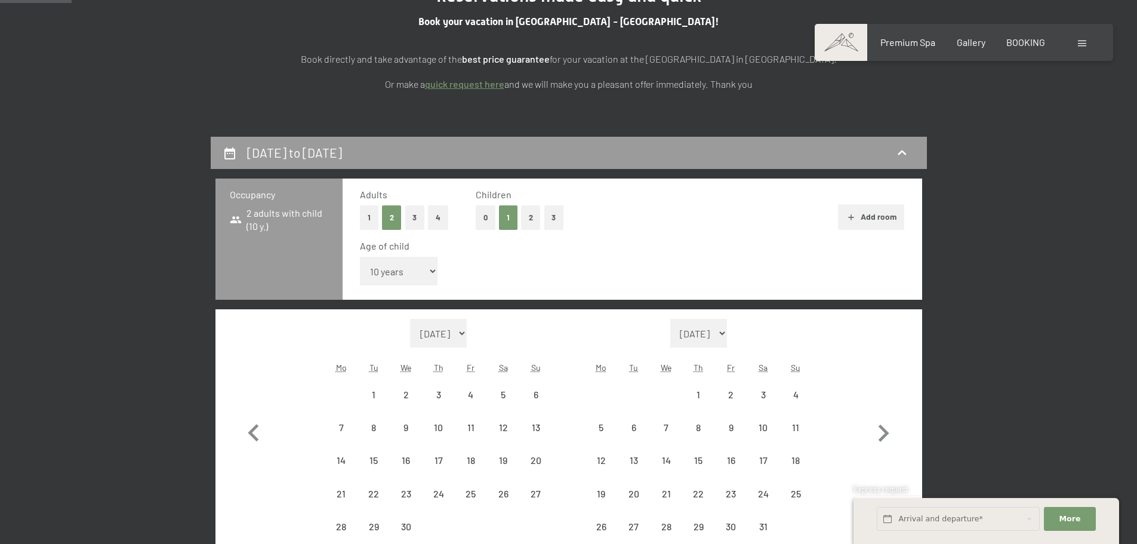
select select "[DATE]"
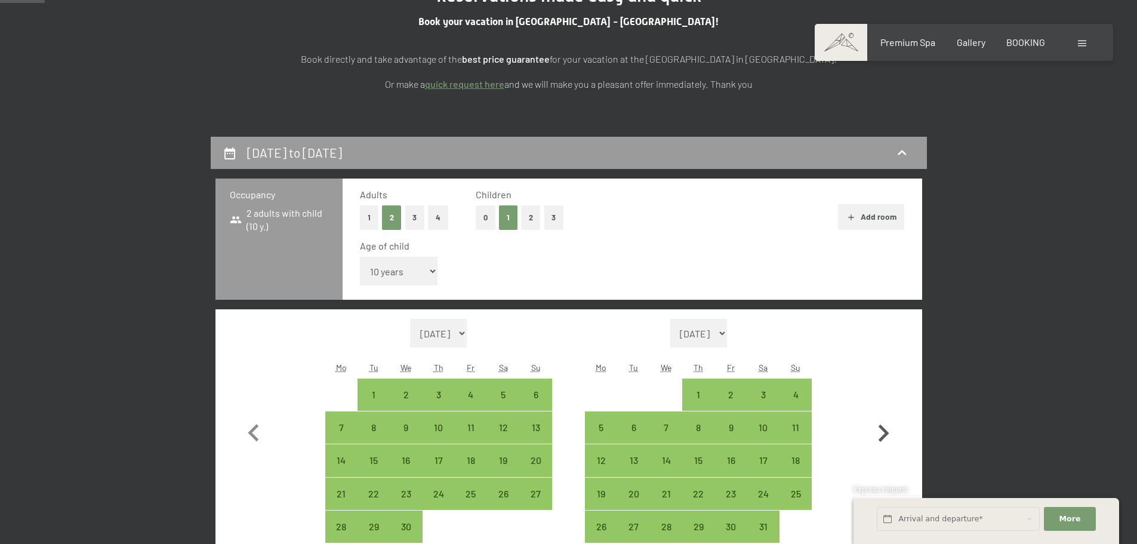
click at [886, 426] on icon "button" at bounding box center [883, 433] width 35 height 35
select select "[DATE]"
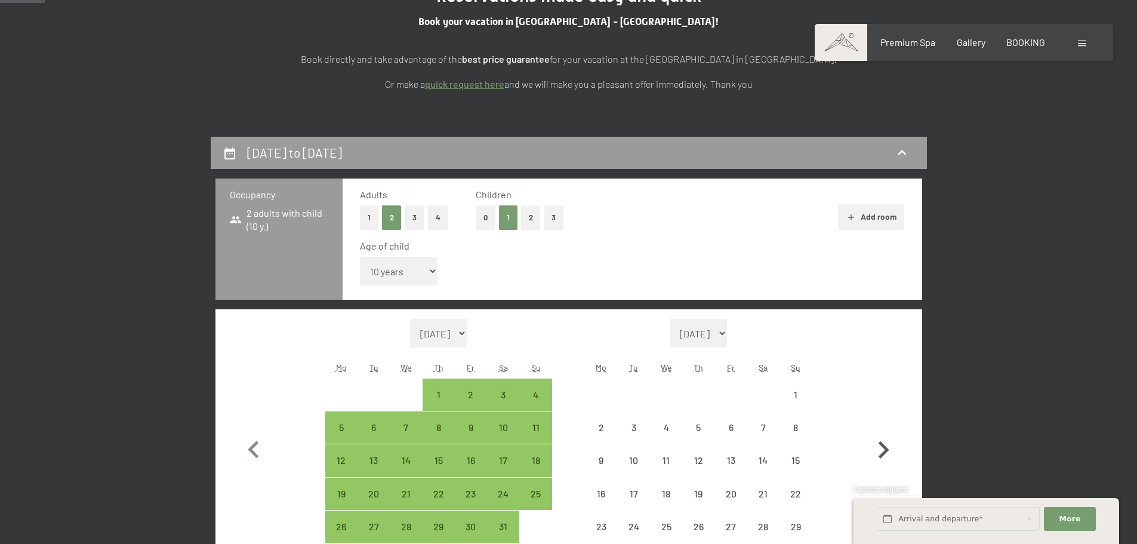
click at [886, 426] on button "button" at bounding box center [883, 447] width 35 height 257
select select "[DATE]"
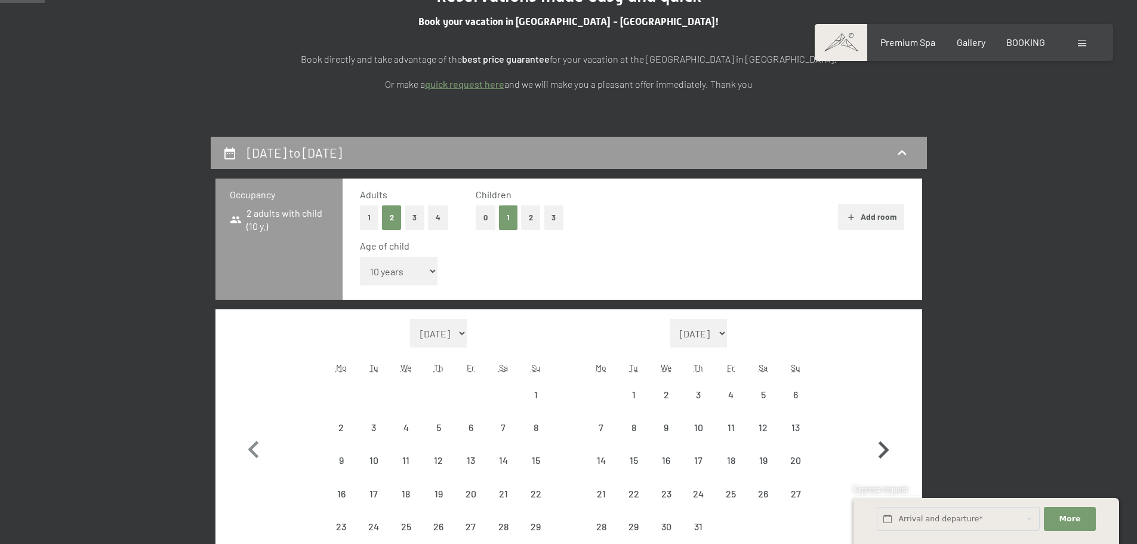
click at [886, 426] on button "button" at bounding box center [883, 447] width 35 height 257
select select "[DATE]"
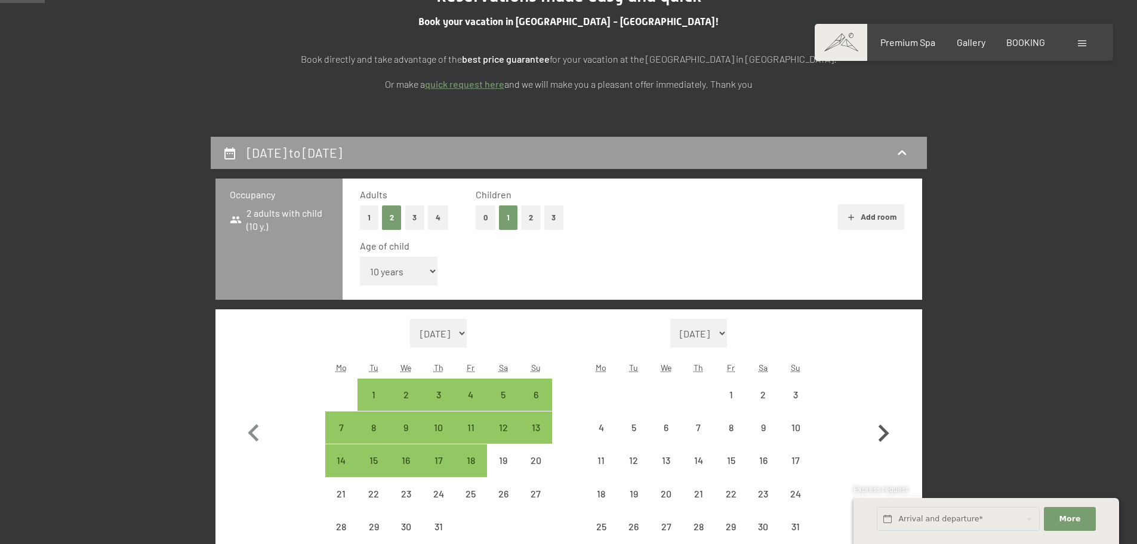
select select "[DATE]"
click at [886, 426] on icon "button" at bounding box center [883, 433] width 35 height 35
select select "[DATE]"
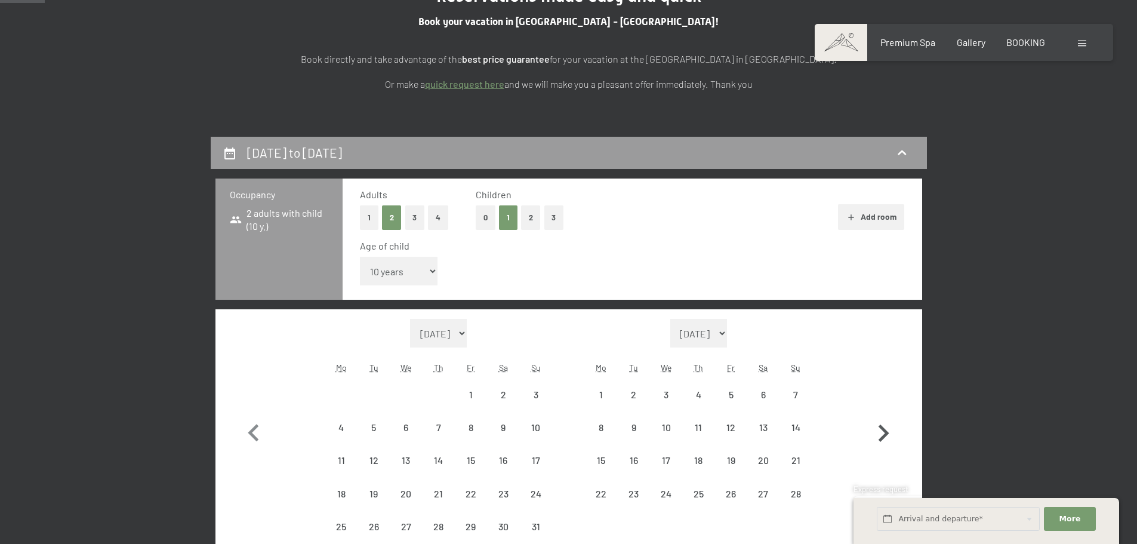
select select "[DATE]"
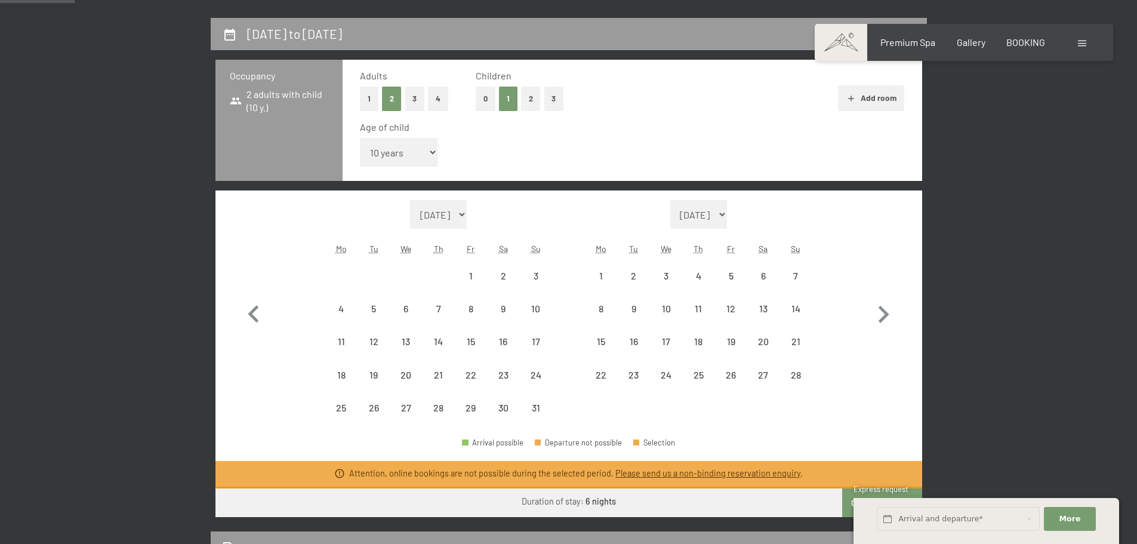
scroll to position [298, 0]
click at [253, 321] on icon "button" at bounding box center [253, 314] width 35 height 35
select select "[DATE]"
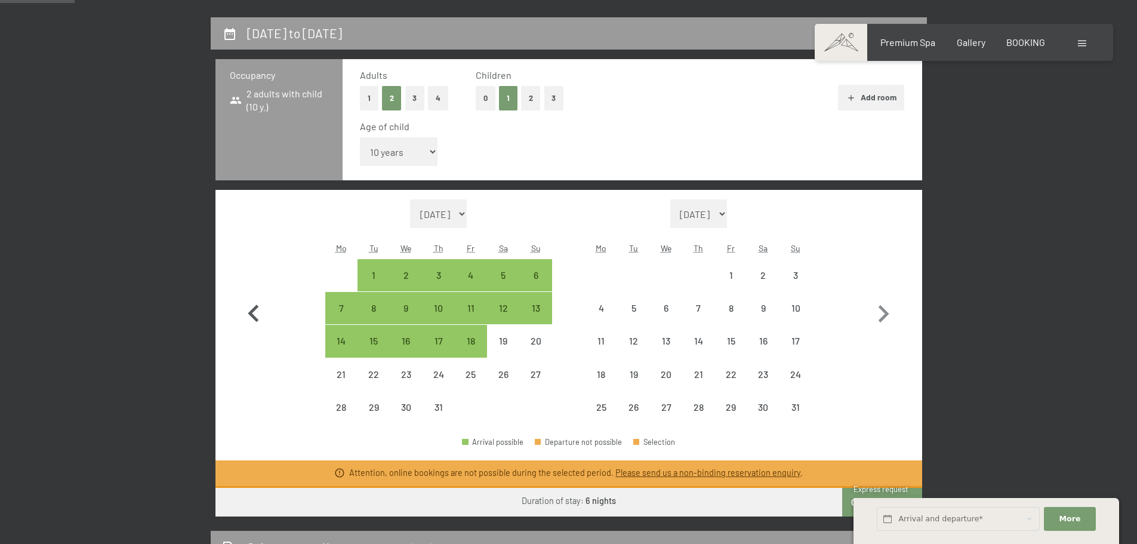
click at [253, 321] on icon "button" at bounding box center [253, 314] width 35 height 35
select select "[DATE]"
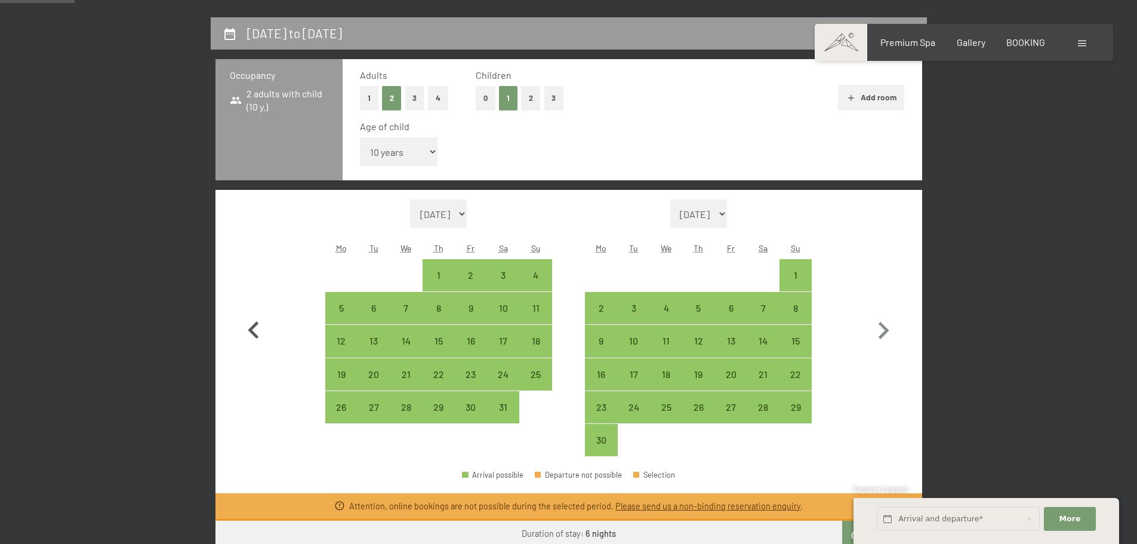
click at [253, 321] on icon "button" at bounding box center [253, 330] width 35 height 35
select select "[DATE]"
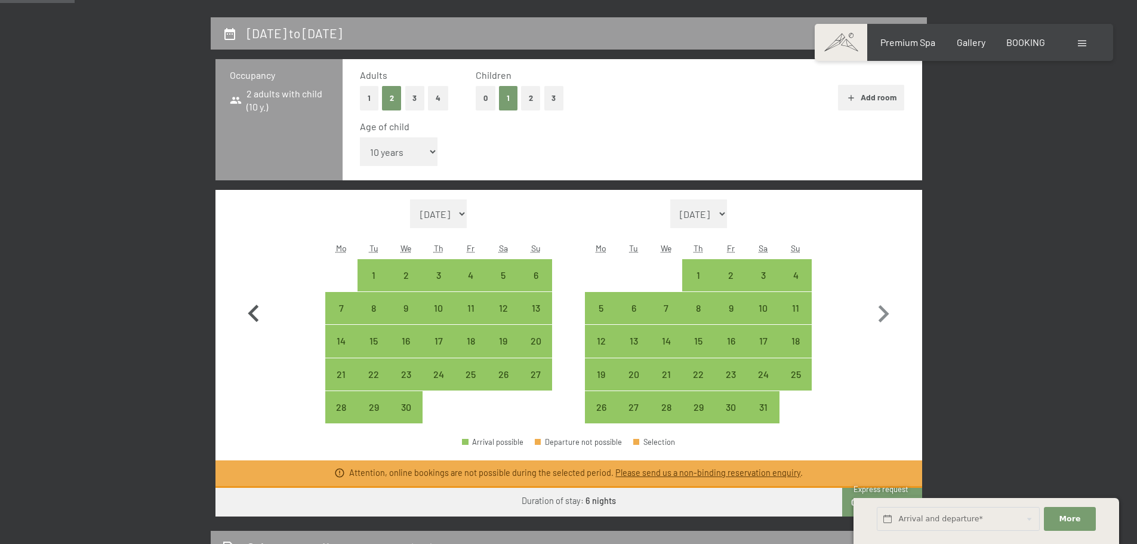
click at [253, 321] on icon "button" at bounding box center [253, 314] width 35 height 35
select select "[DATE]"
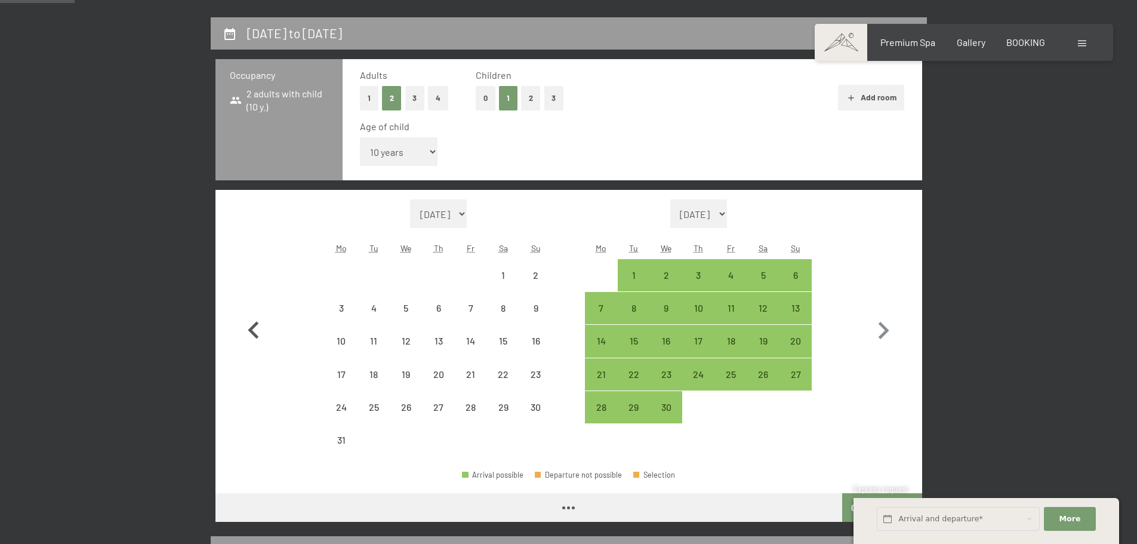
click at [253, 321] on icon "button" at bounding box center [253, 330] width 35 height 35
select select "[DATE]"
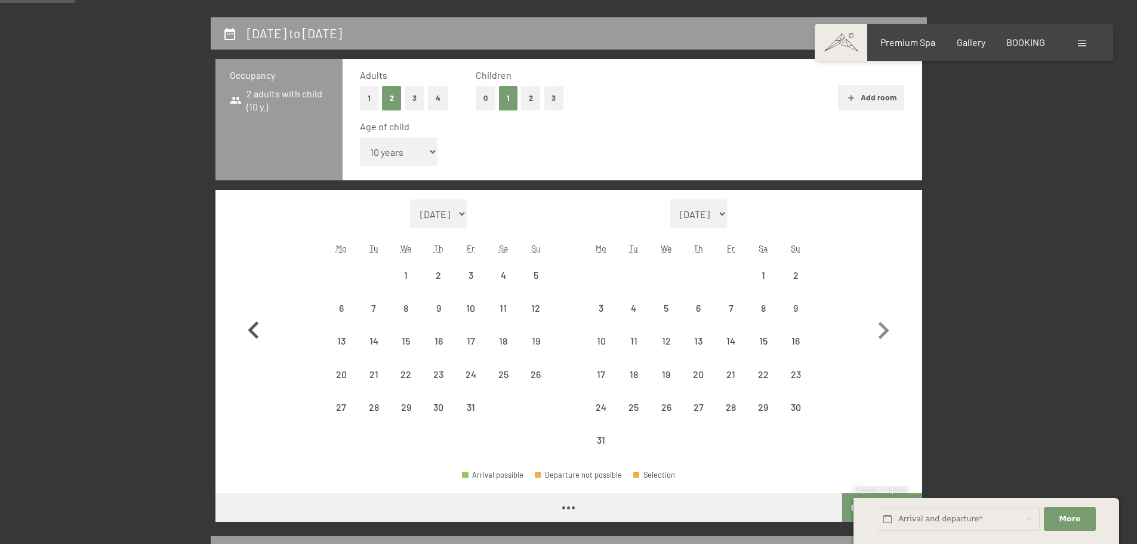
select select "[DATE]"
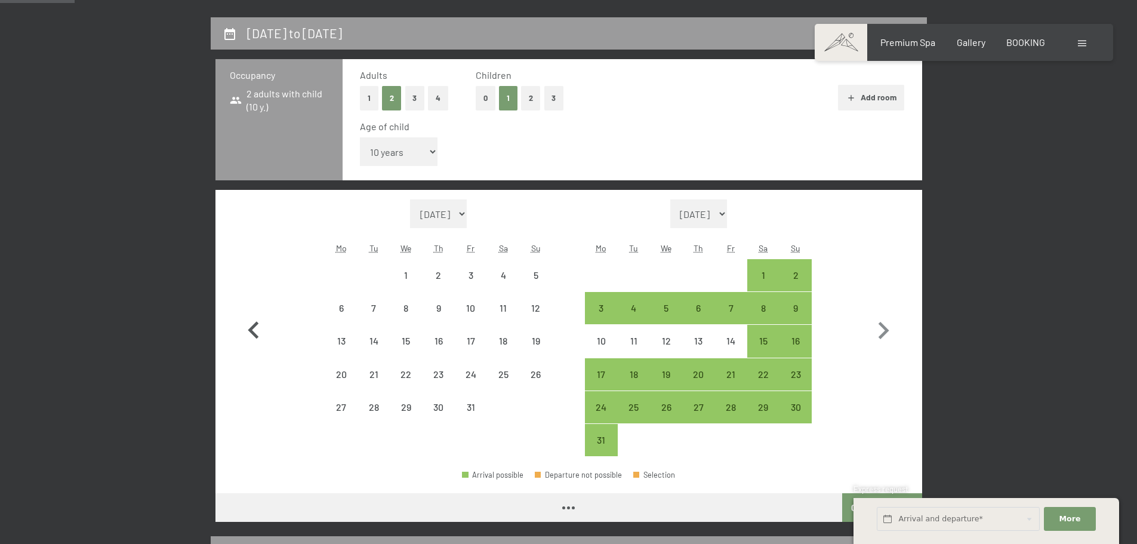
click at [253, 321] on icon "button" at bounding box center [253, 330] width 35 height 35
select select "[DATE]"
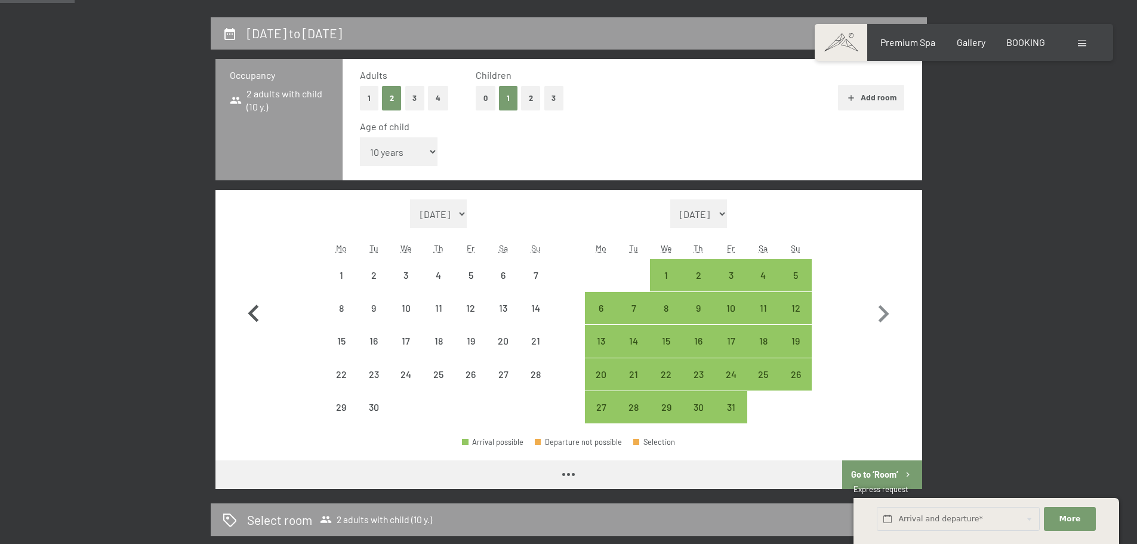
click at [253, 321] on icon "button" at bounding box center [253, 314] width 35 height 35
select select "[DATE]"
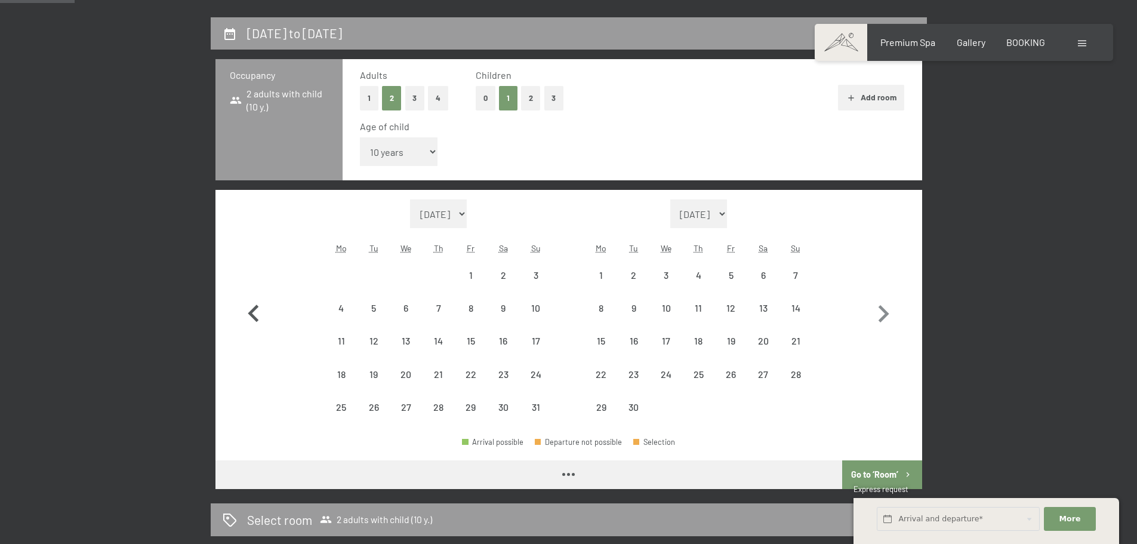
select select "[DATE]"
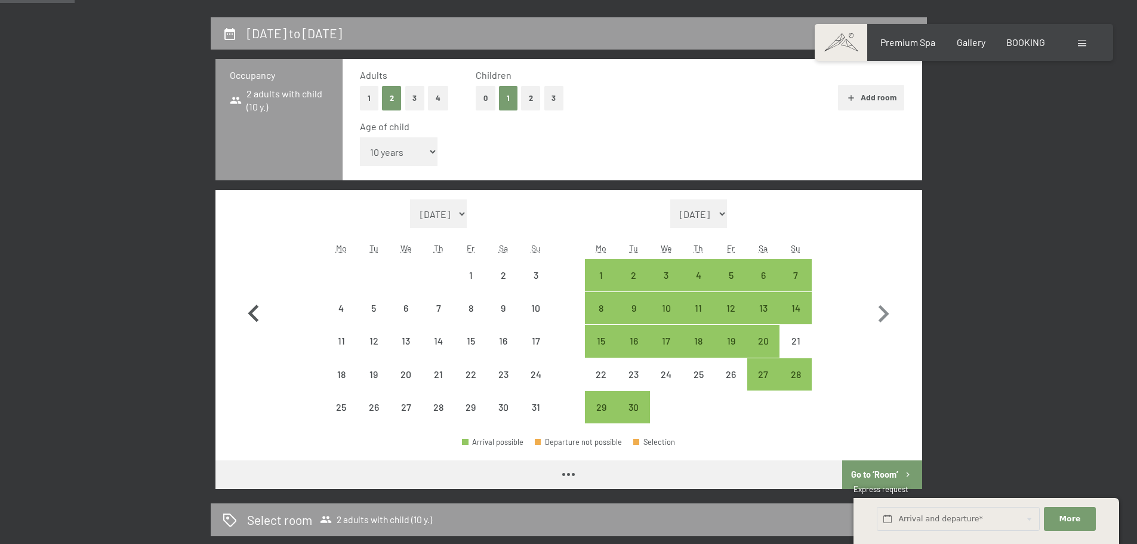
click at [253, 321] on icon "button" at bounding box center [253, 314] width 35 height 35
select select "[DATE]"
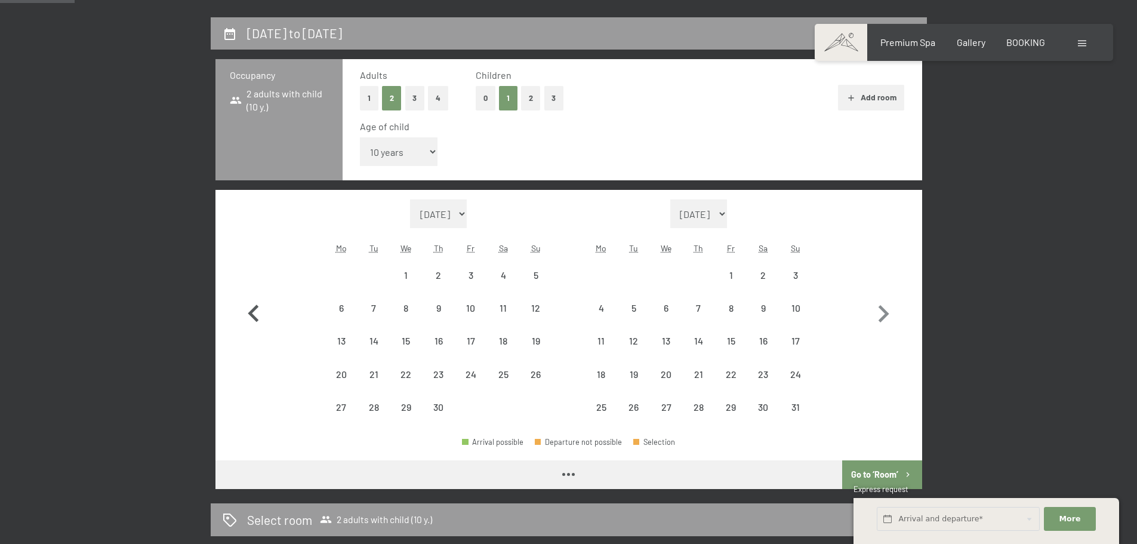
select select "[DATE]"
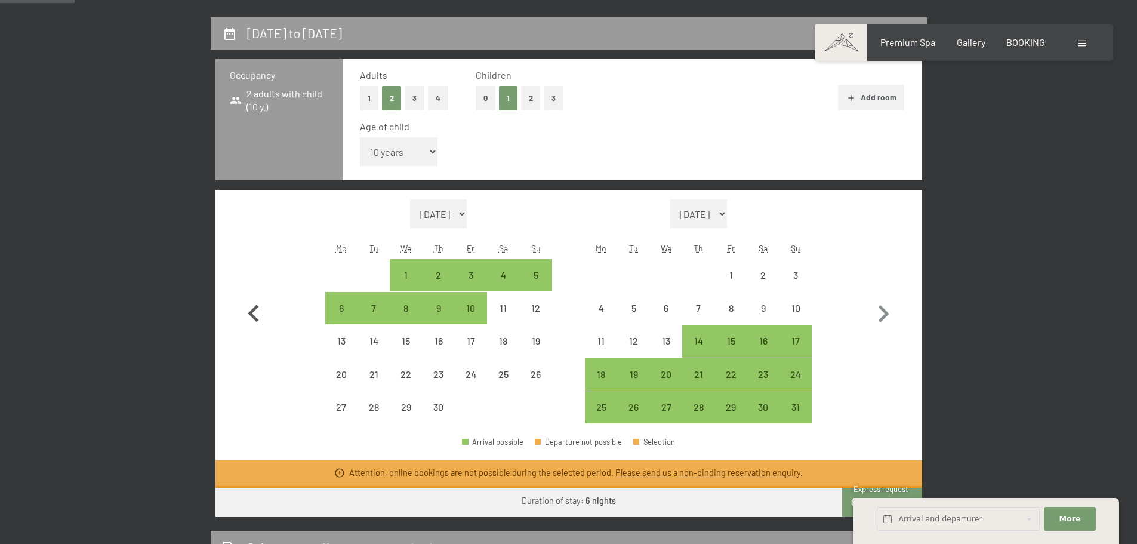
click at [254, 321] on icon "button" at bounding box center [253, 314] width 35 height 35
select select "[DATE]"
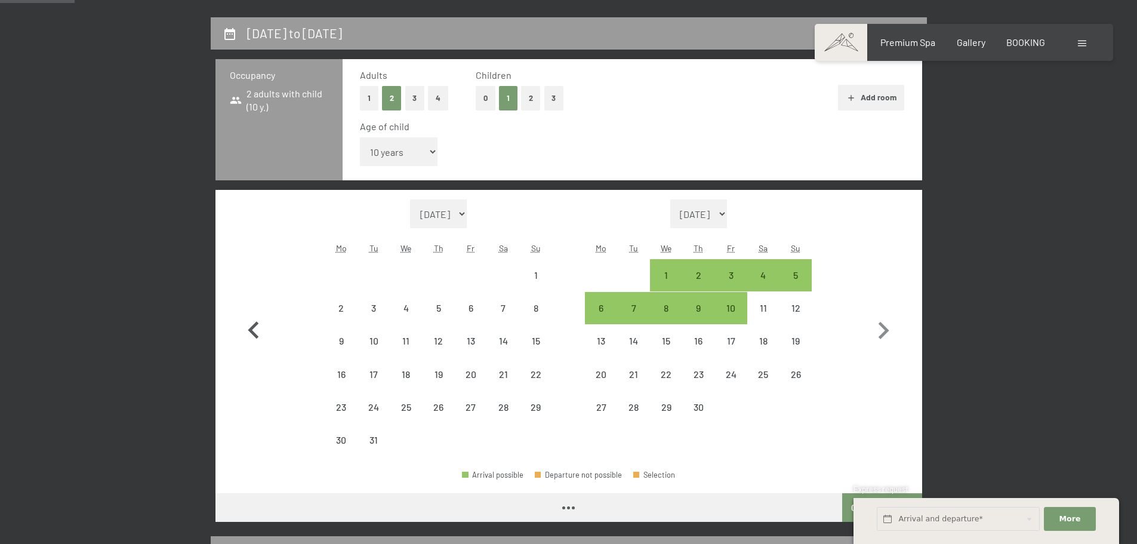
click at [254, 321] on icon "button" at bounding box center [253, 330] width 35 height 35
select select "[DATE]"
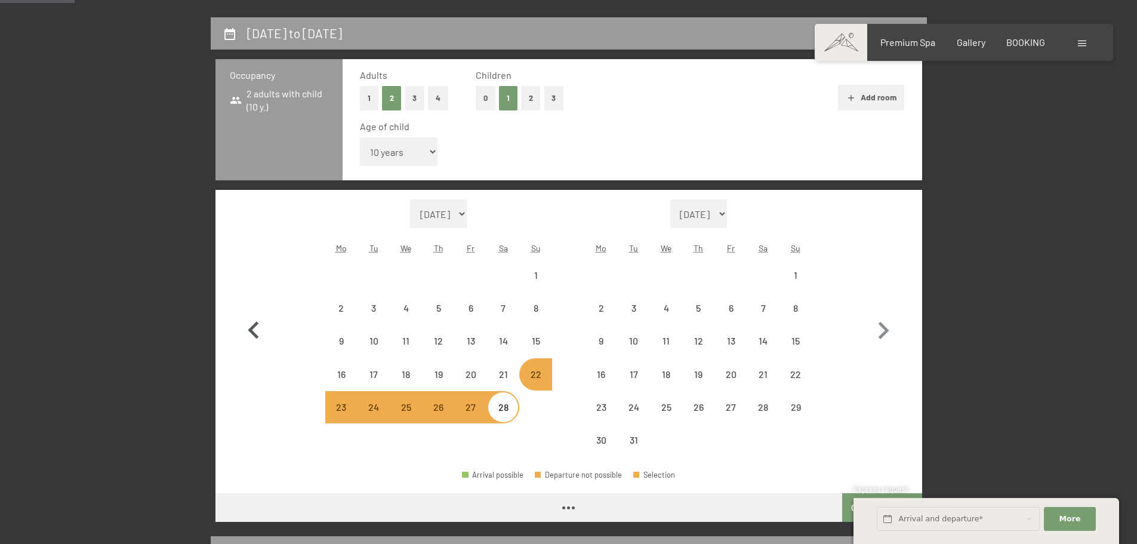
select select "[DATE]"
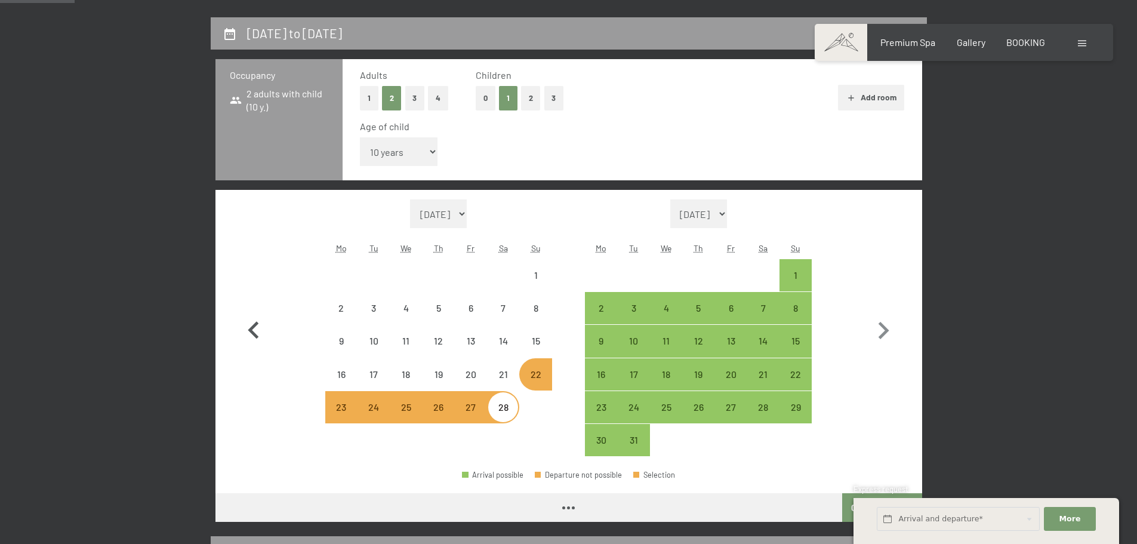
select select "[DATE]"
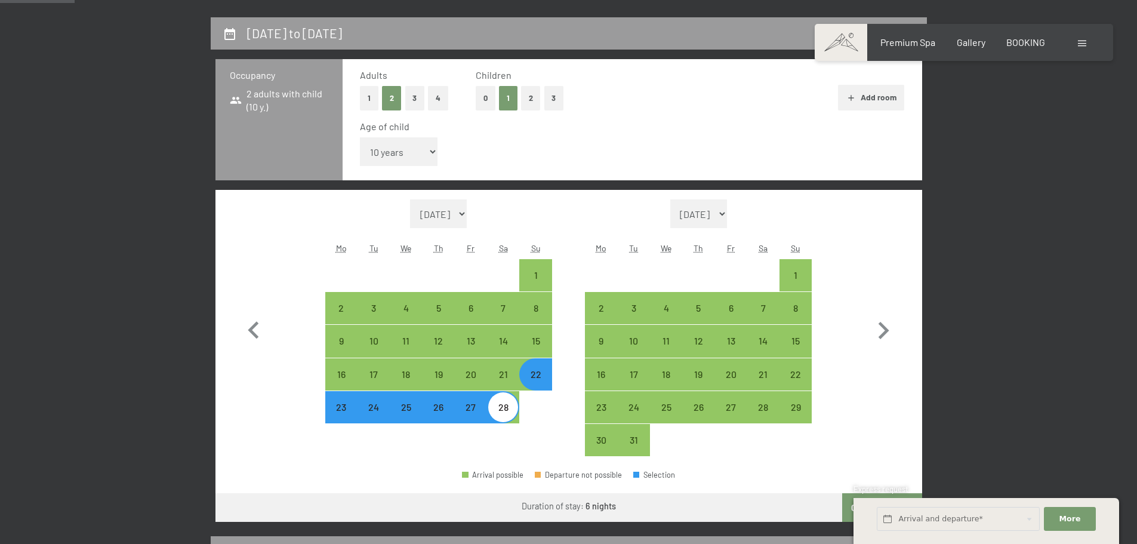
click at [275, 389] on div "Month/year [DATE] [DATE] [DATE] [DATE] [DATE] [DATE] [DATE] [DATE] [DATE] [DATE…" at bounding box center [568, 327] width 664 height 257
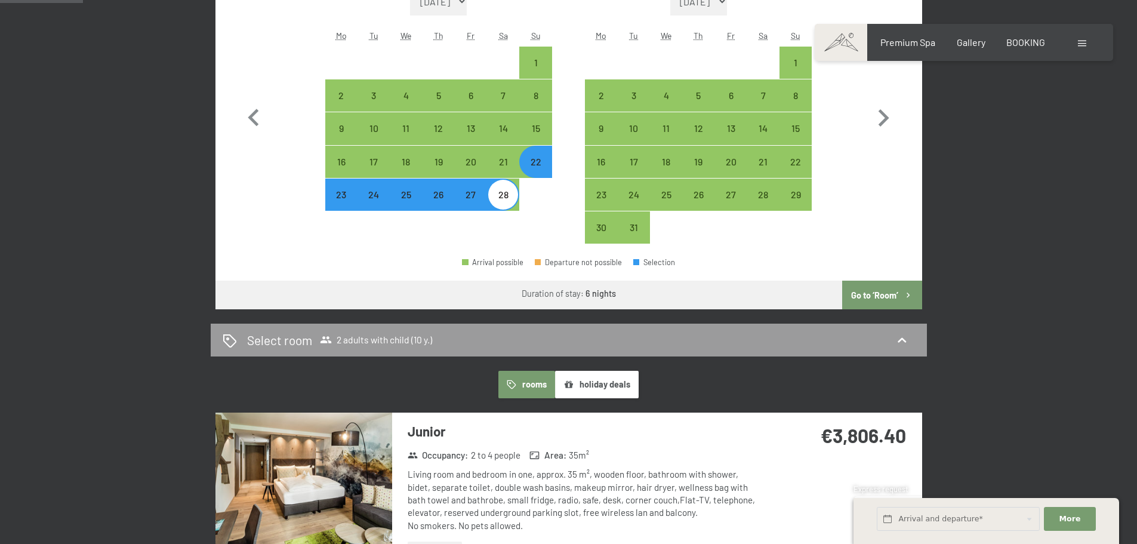
scroll to position [537, 0]
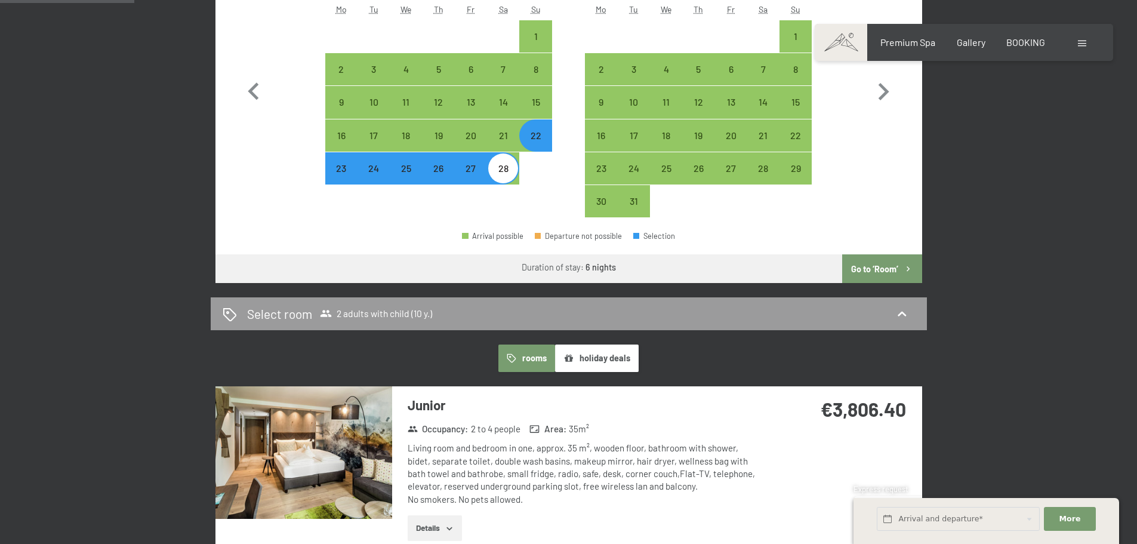
click at [885, 270] on button "Go to ‘Room’" at bounding box center [881, 268] width 79 height 29
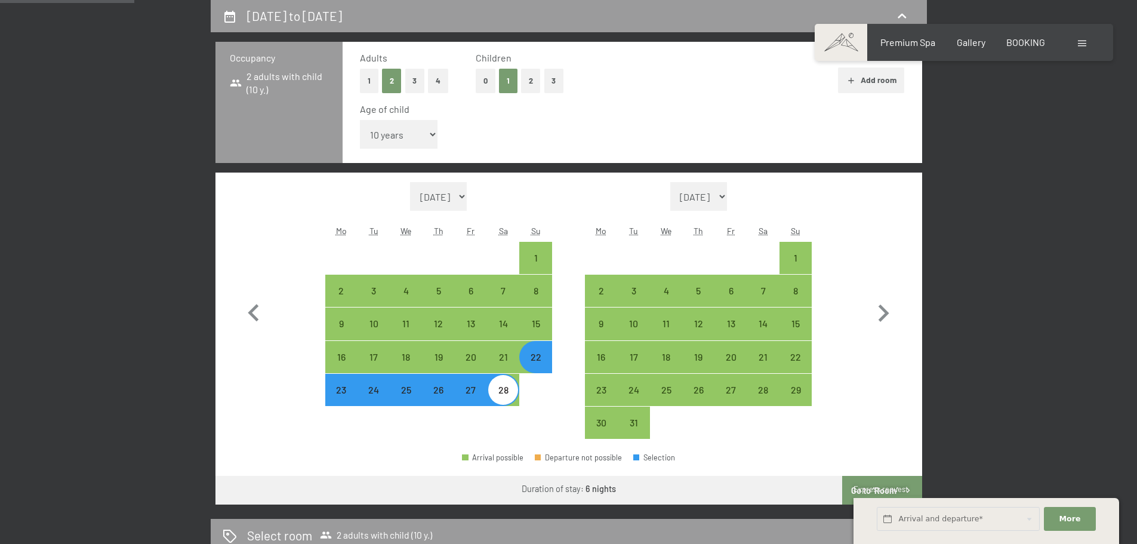
select select "[DATE]"
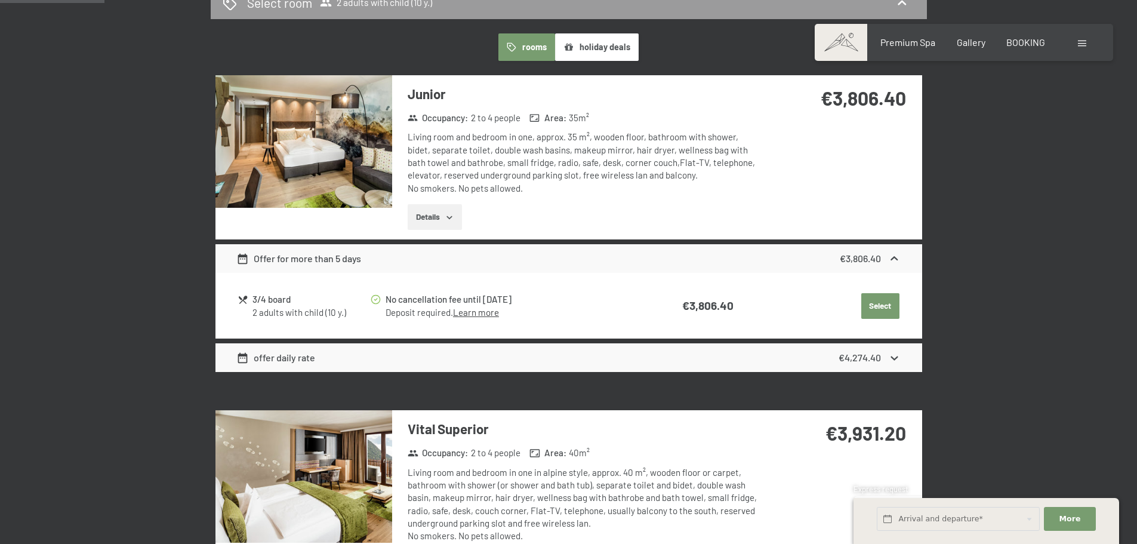
scroll to position [375, 0]
